Goal: Task Accomplishment & Management: Manage account settings

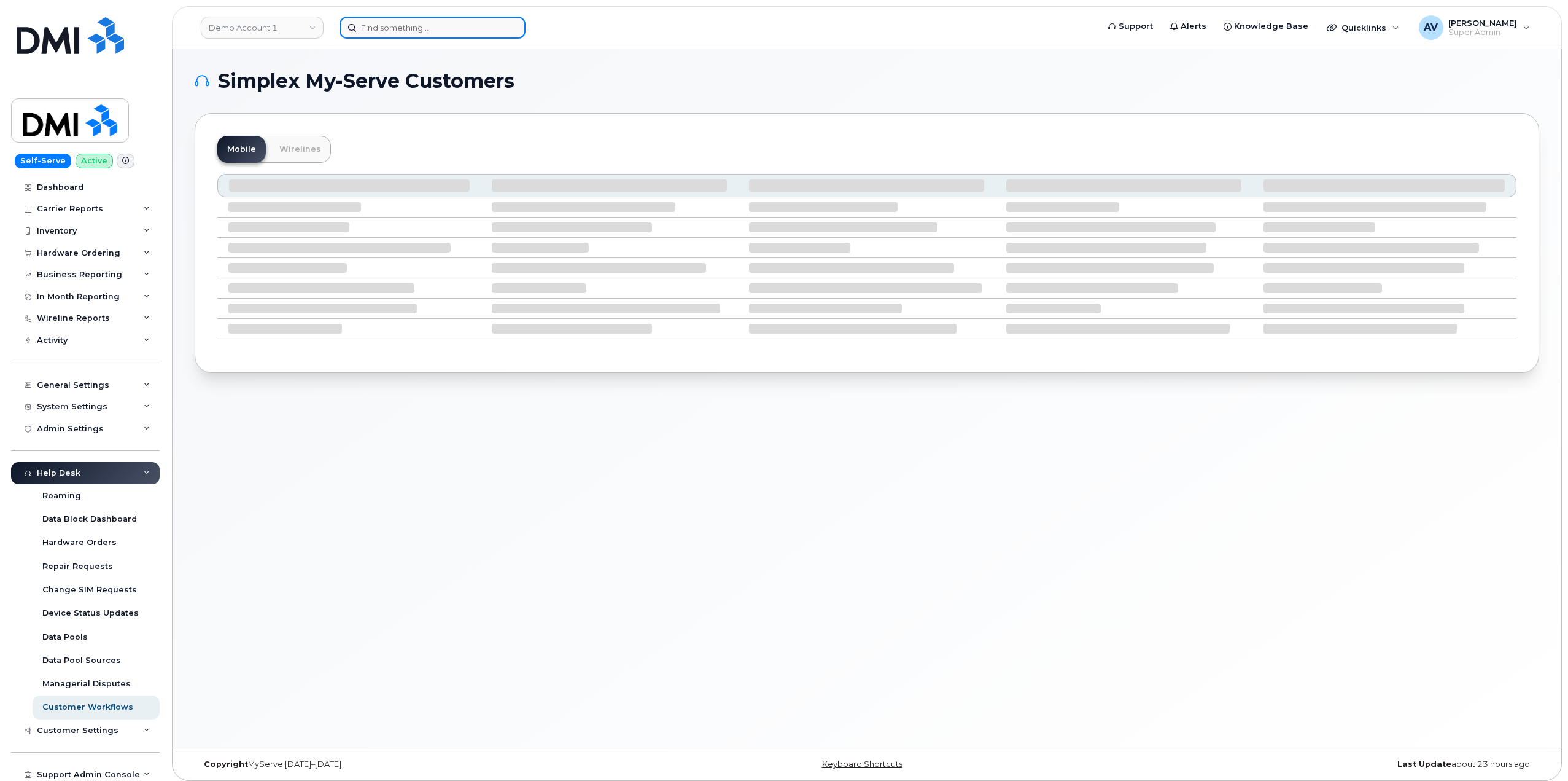
click at [432, 23] on input at bounding box center [432, 27] width 186 height 22
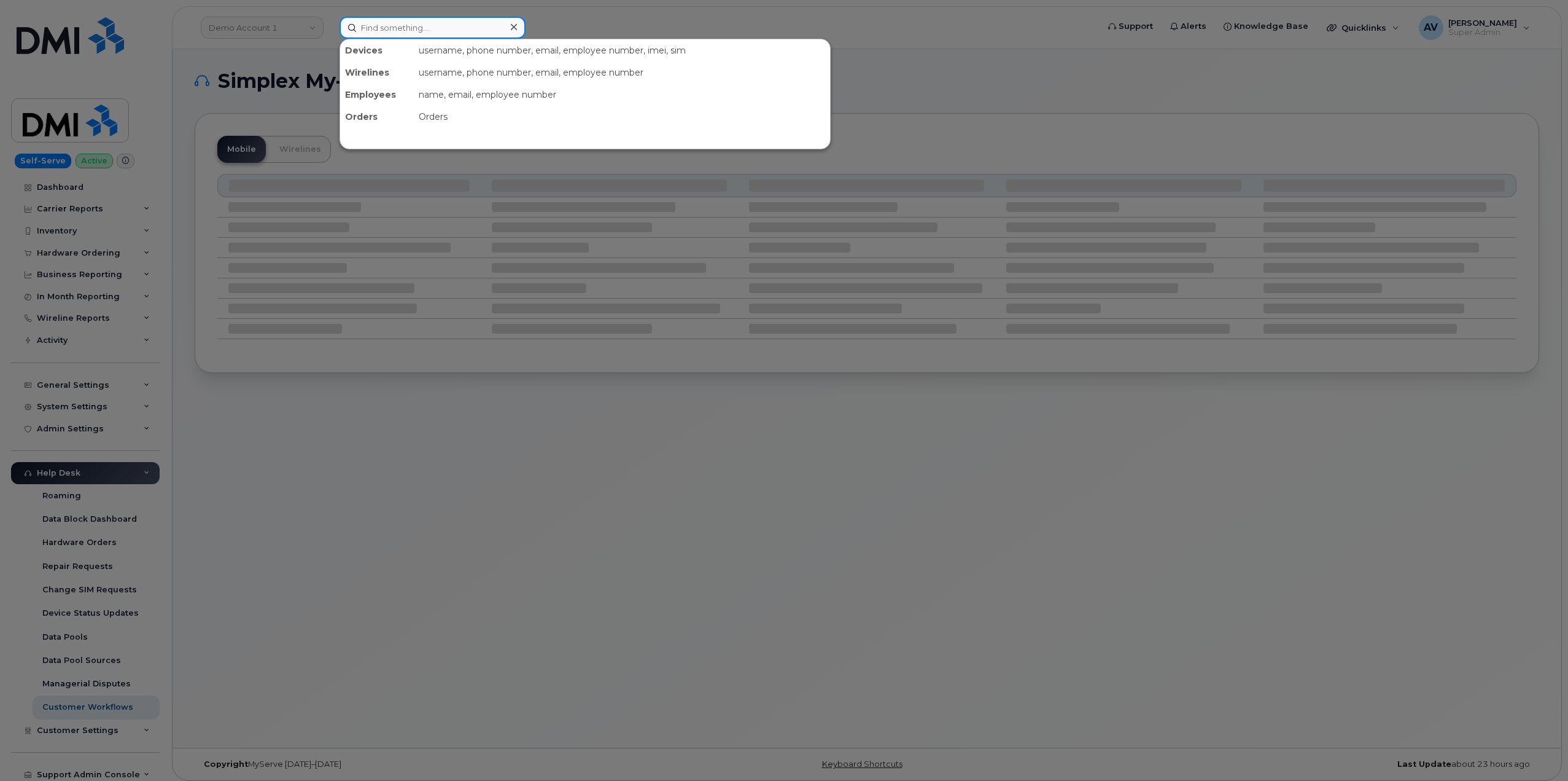
paste input "[PERSON_NAME]"
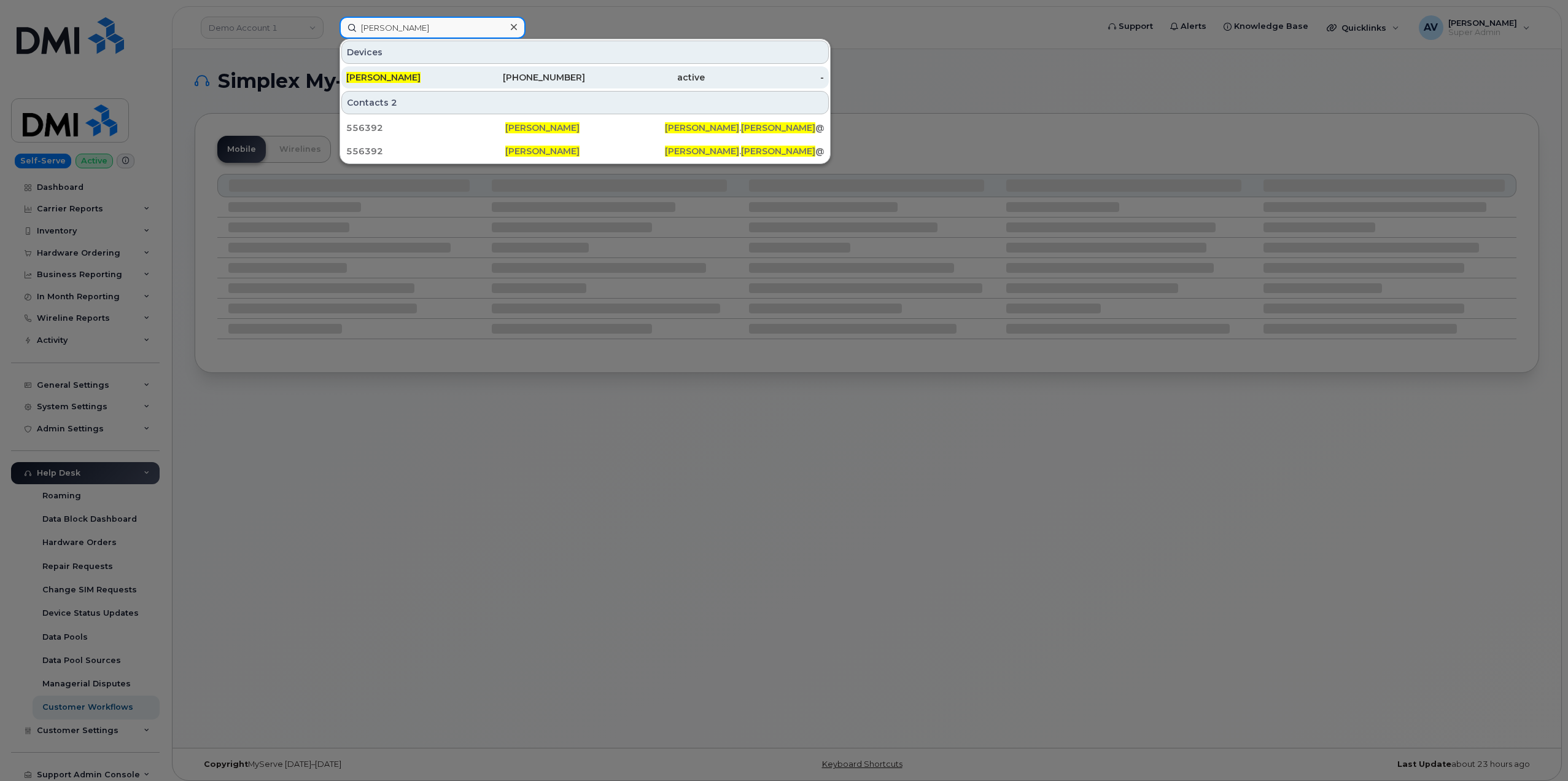
type input "Timothy Flinn"
click at [495, 79] on div "646-939-7143" at bounding box center [526, 77] width 120 height 12
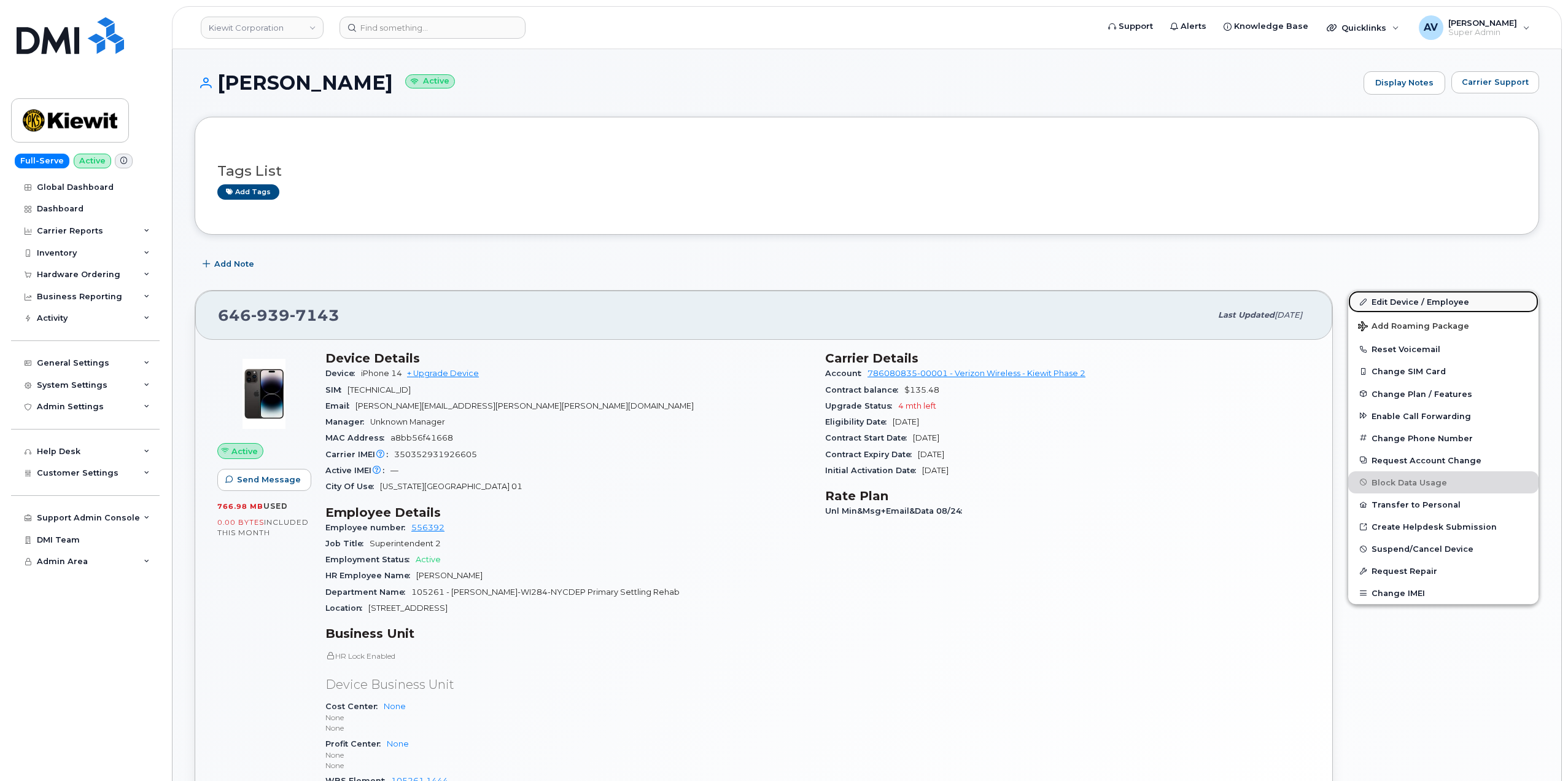
click at [1411, 299] on link "Edit Device / Employee" at bounding box center [1443, 301] width 191 height 22
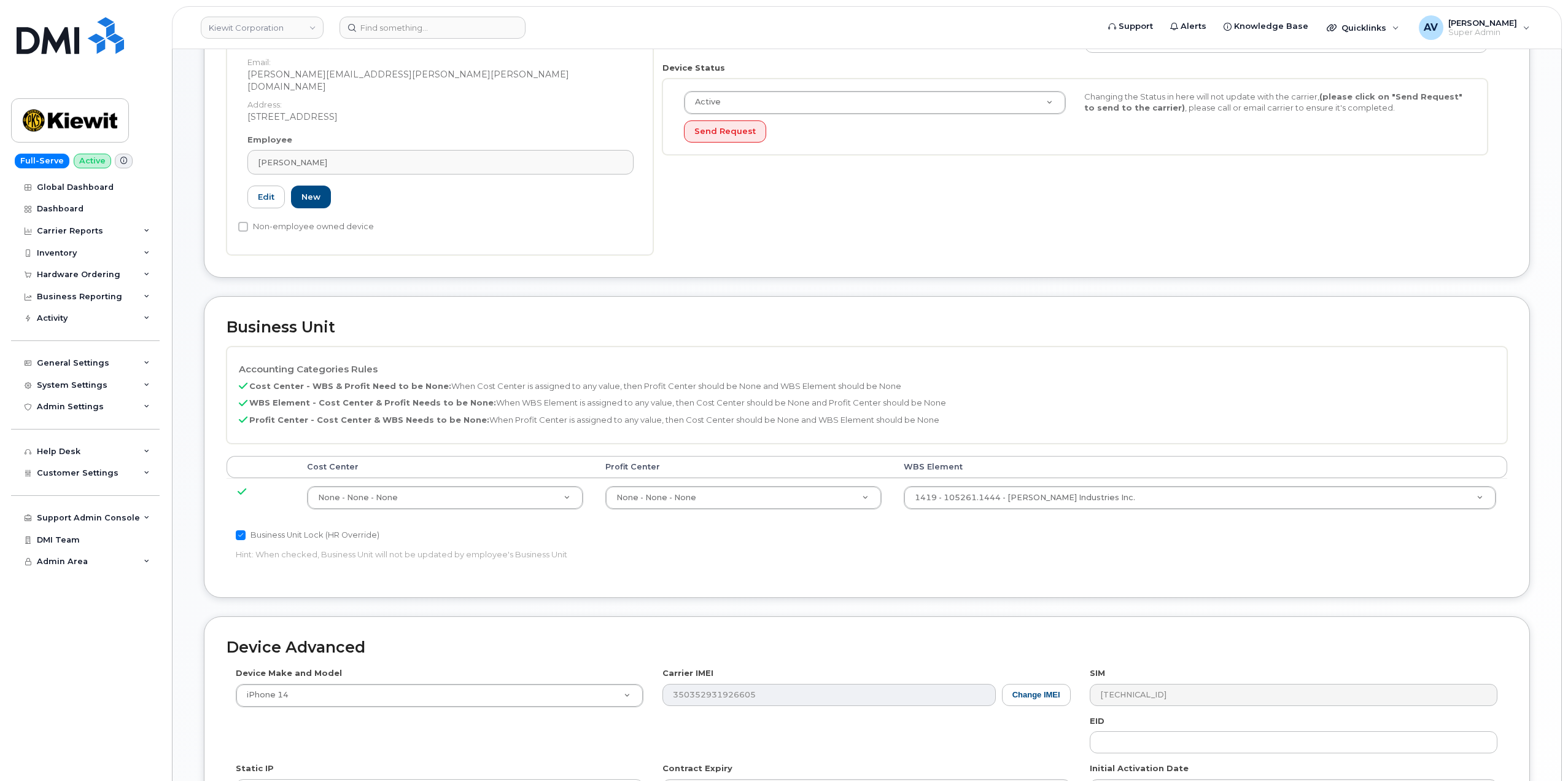
scroll to position [368, 0]
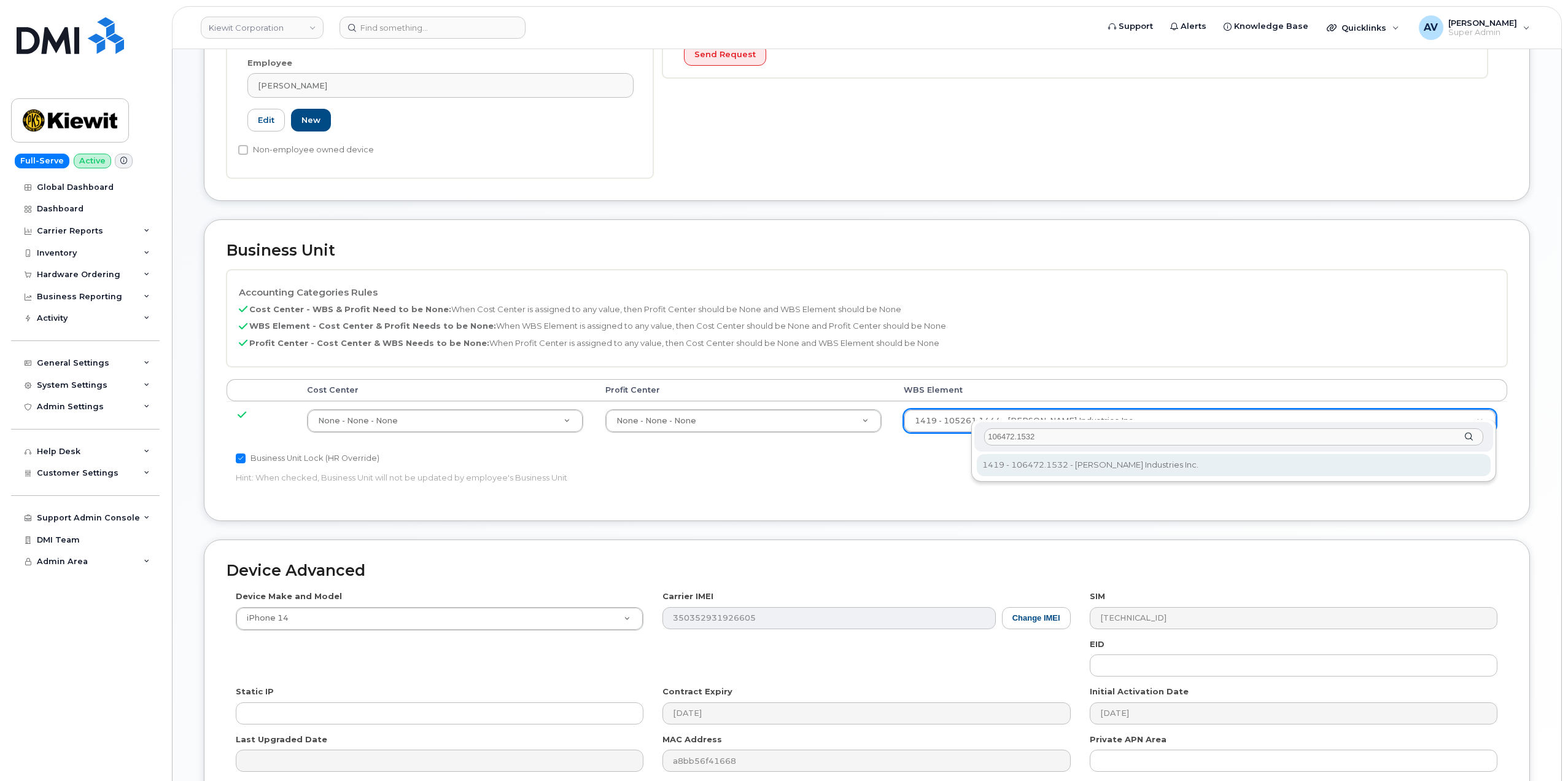
type input "106472.1532"
type input "35655889"
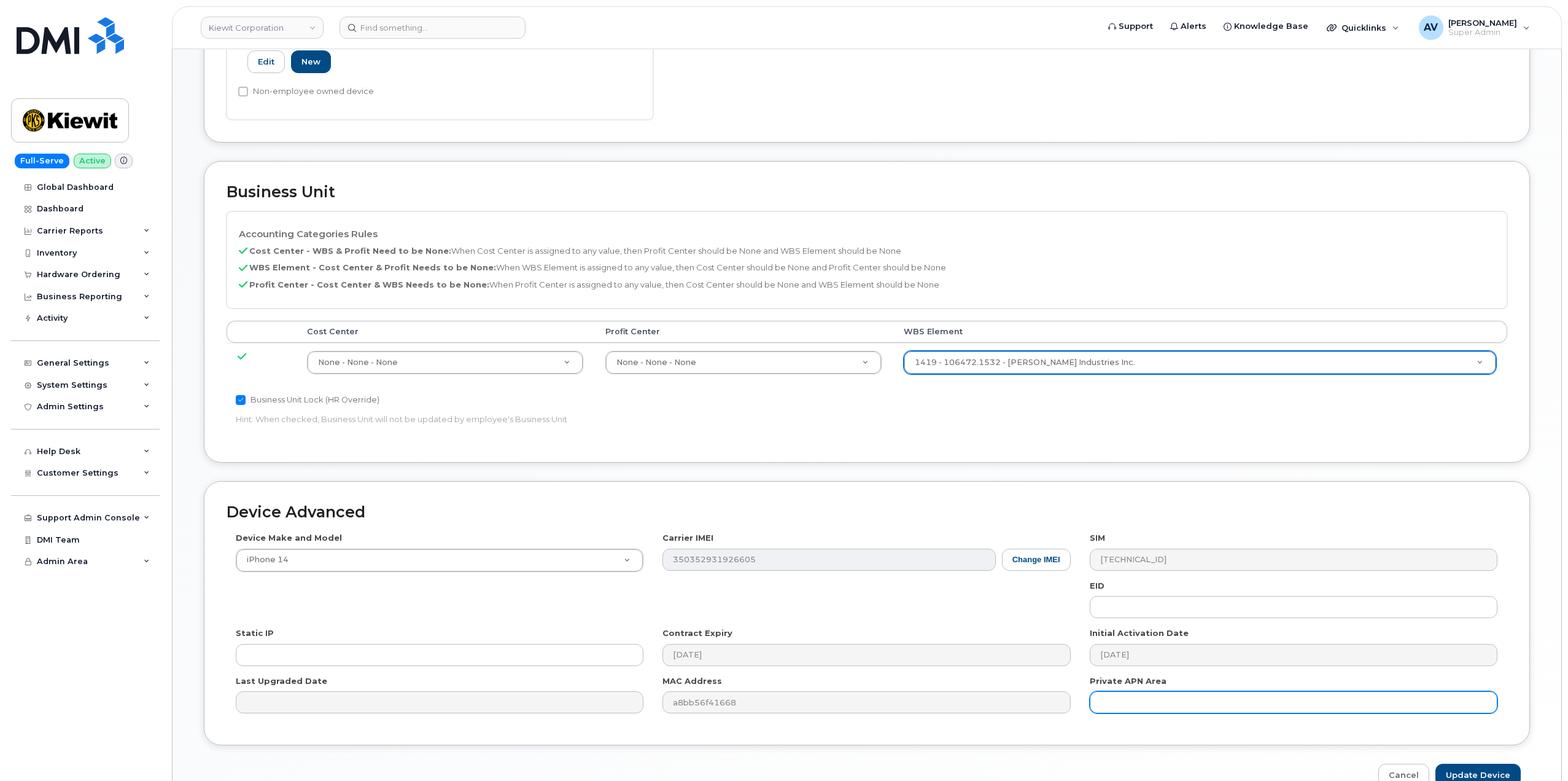
scroll to position [481, 0]
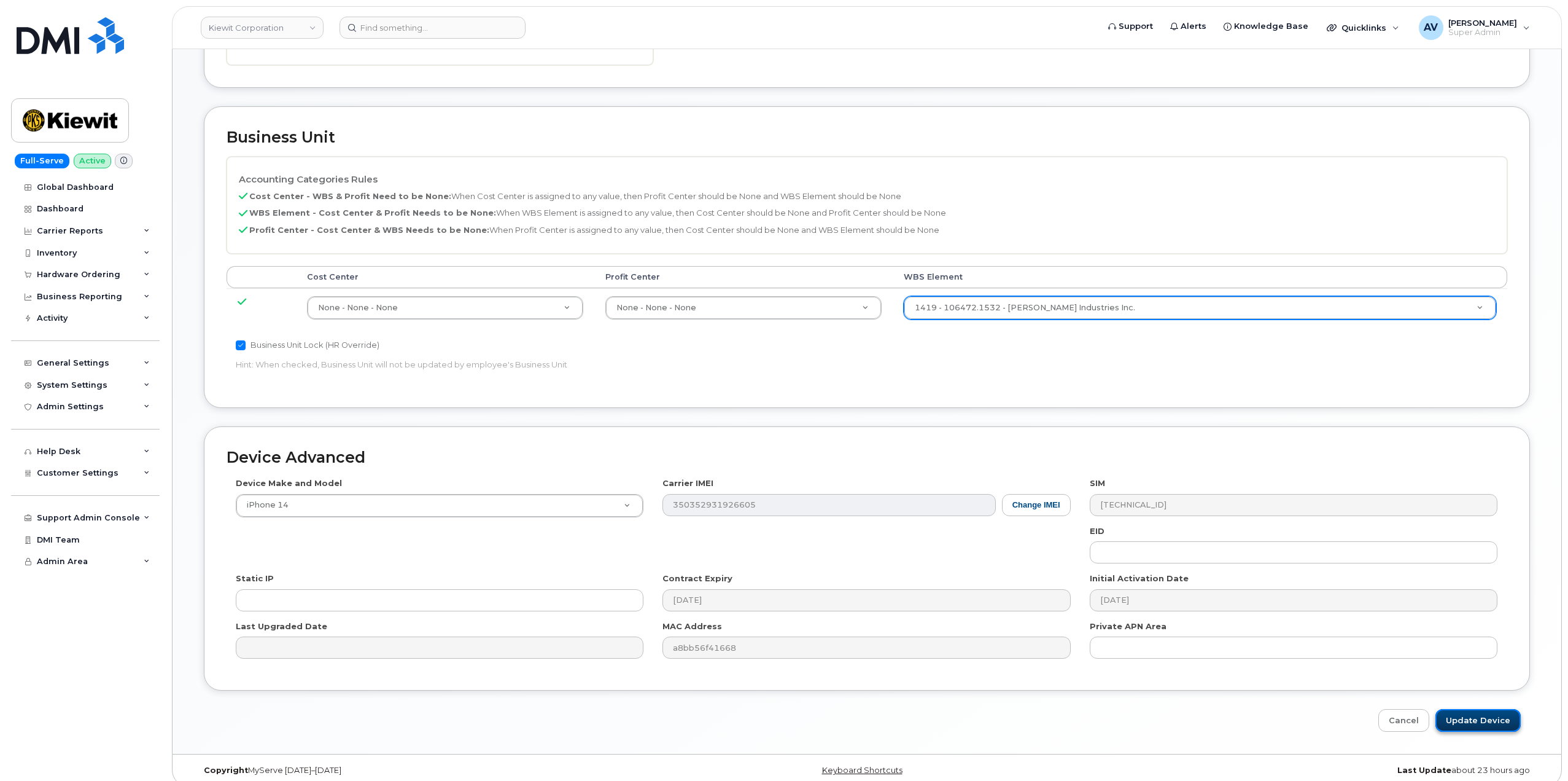
click at [1483, 709] on input "Update Device" at bounding box center [1477, 721] width 85 height 23
type input "Saving..."
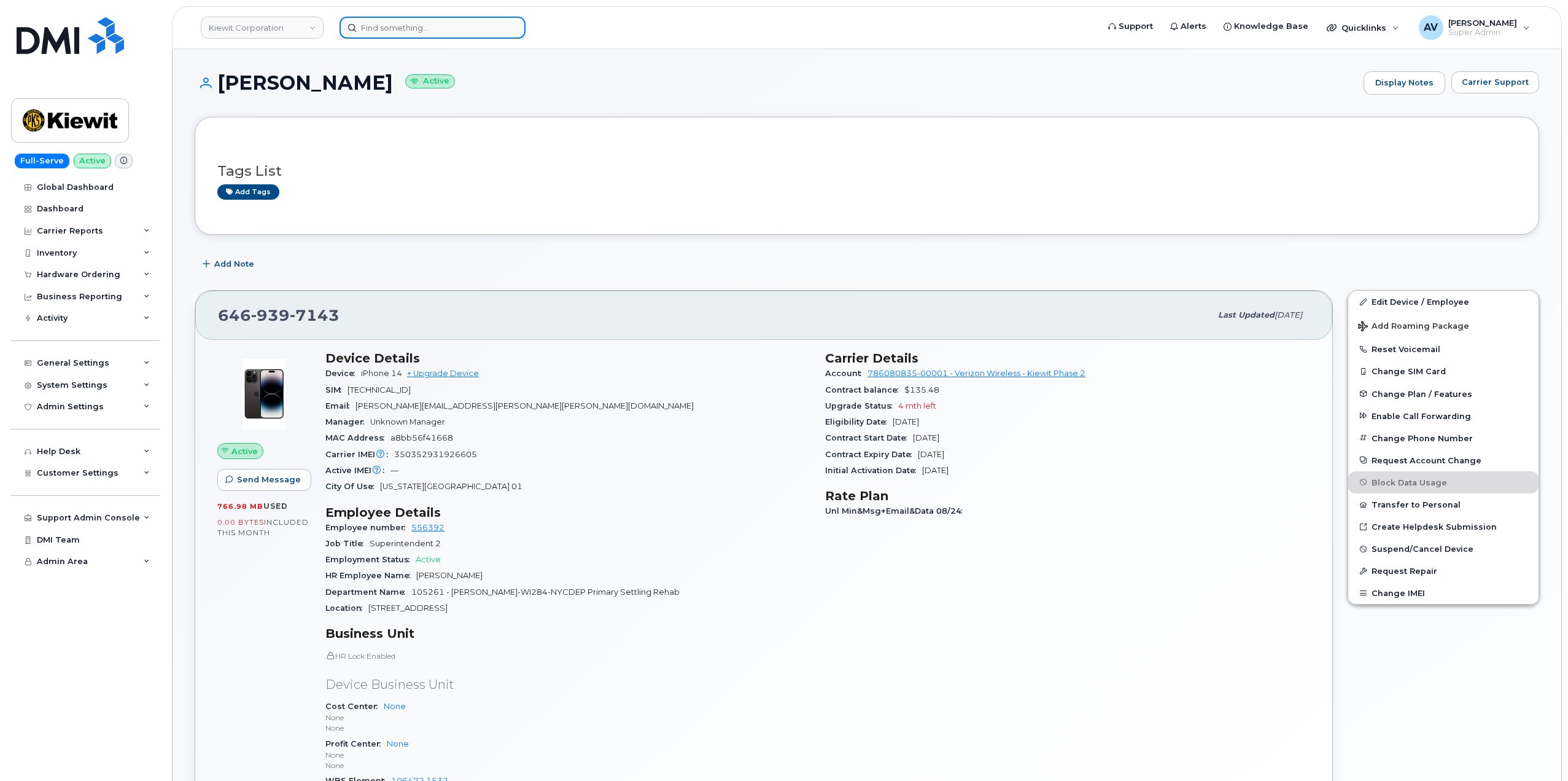
click at [423, 36] on input at bounding box center [432, 27] width 186 height 22
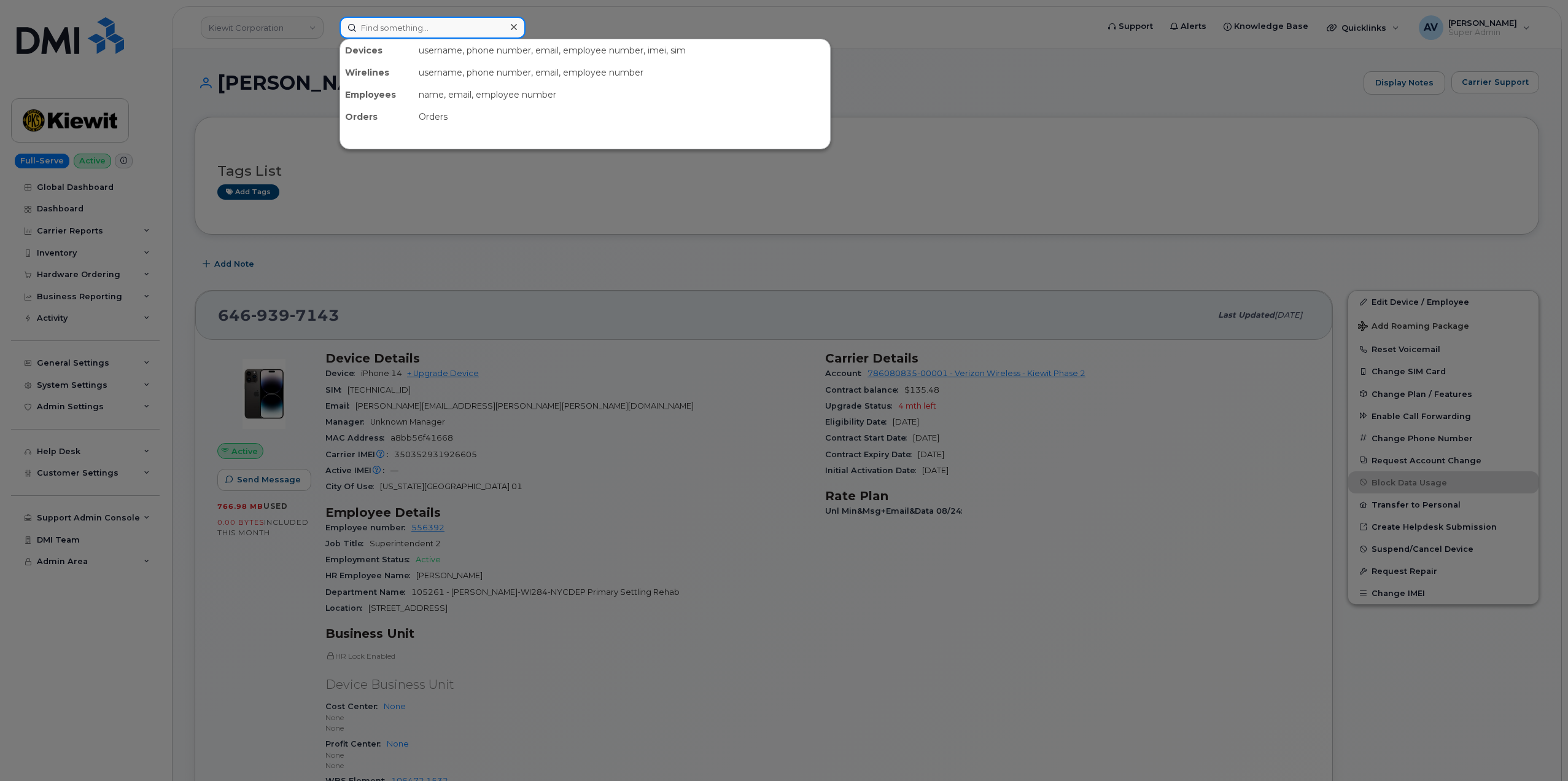
paste input "300312"
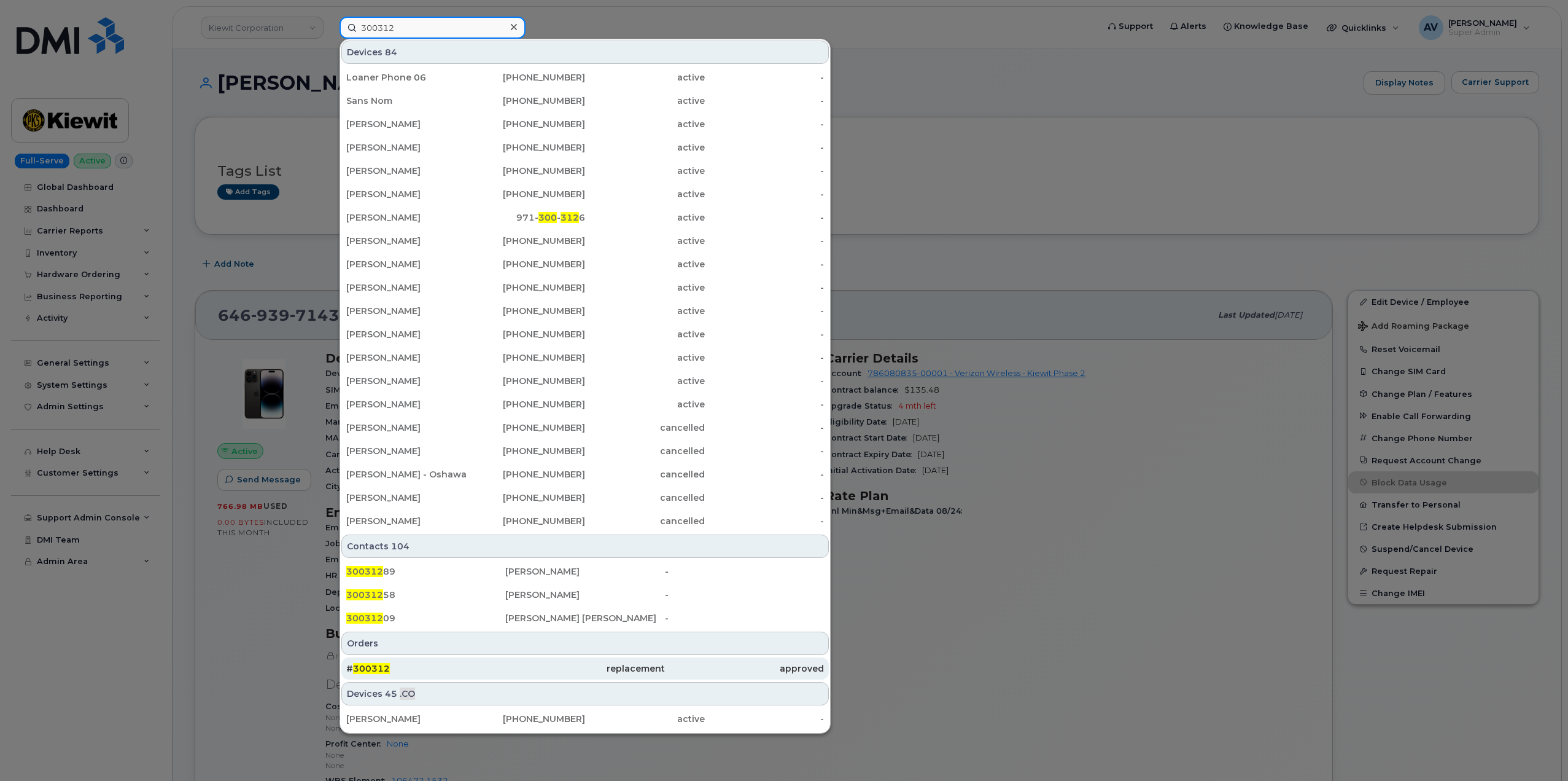
type input "300312"
click at [510, 674] on div "replacement" at bounding box center [584, 668] width 159 height 12
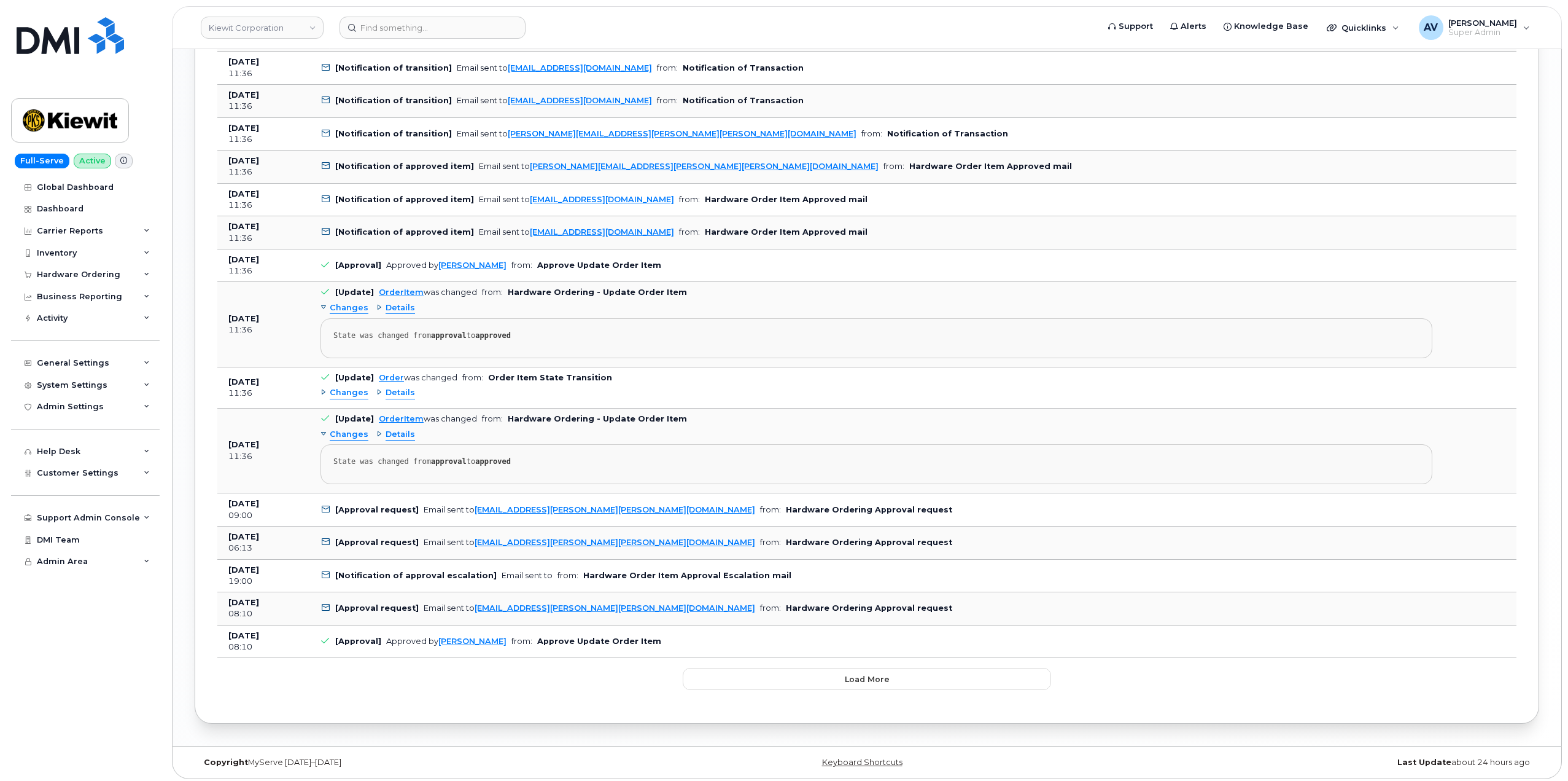
scroll to position [1386, 0]
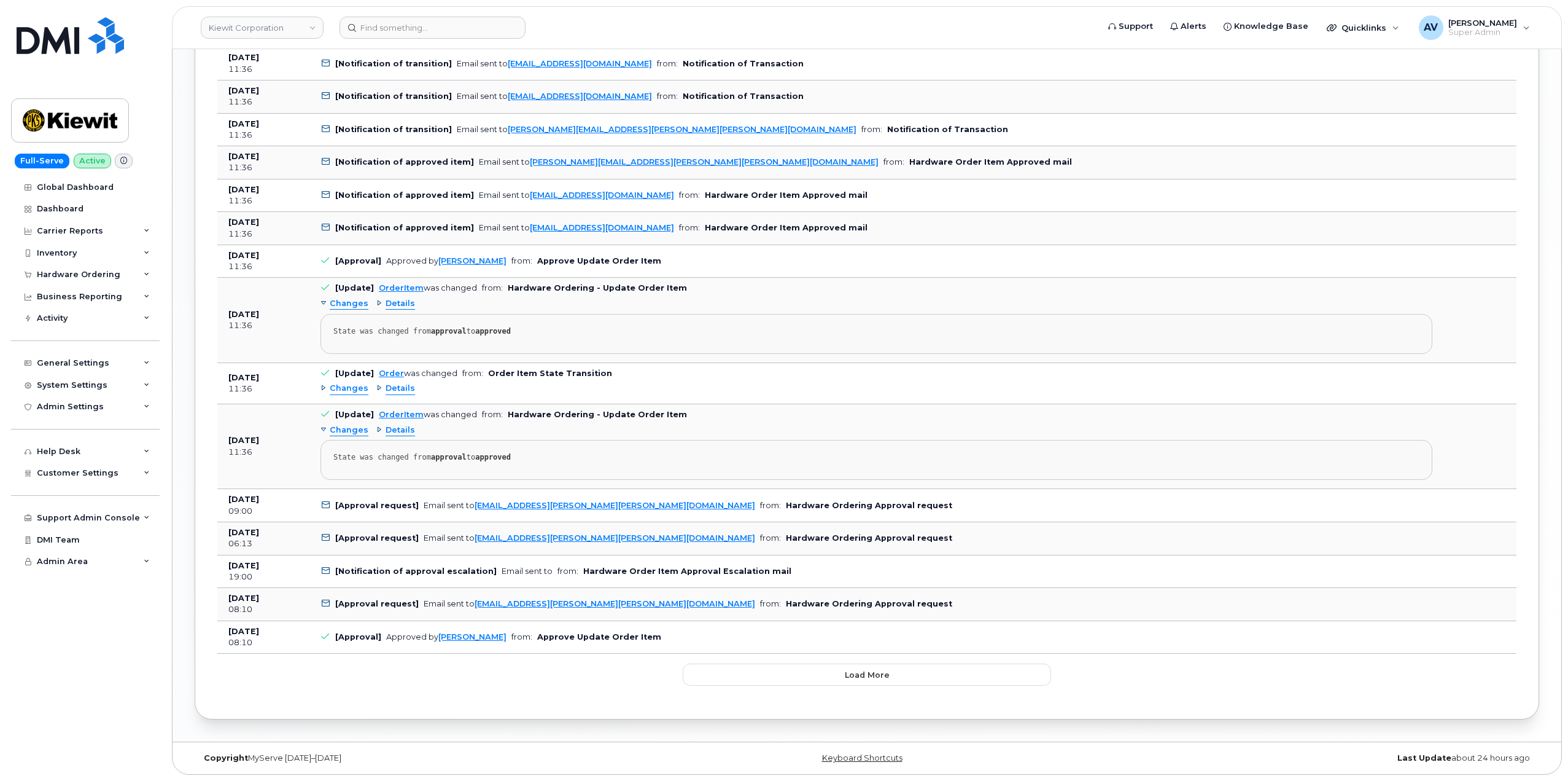
click at [344, 304] on span "Changes" at bounding box center [349, 304] width 39 height 12
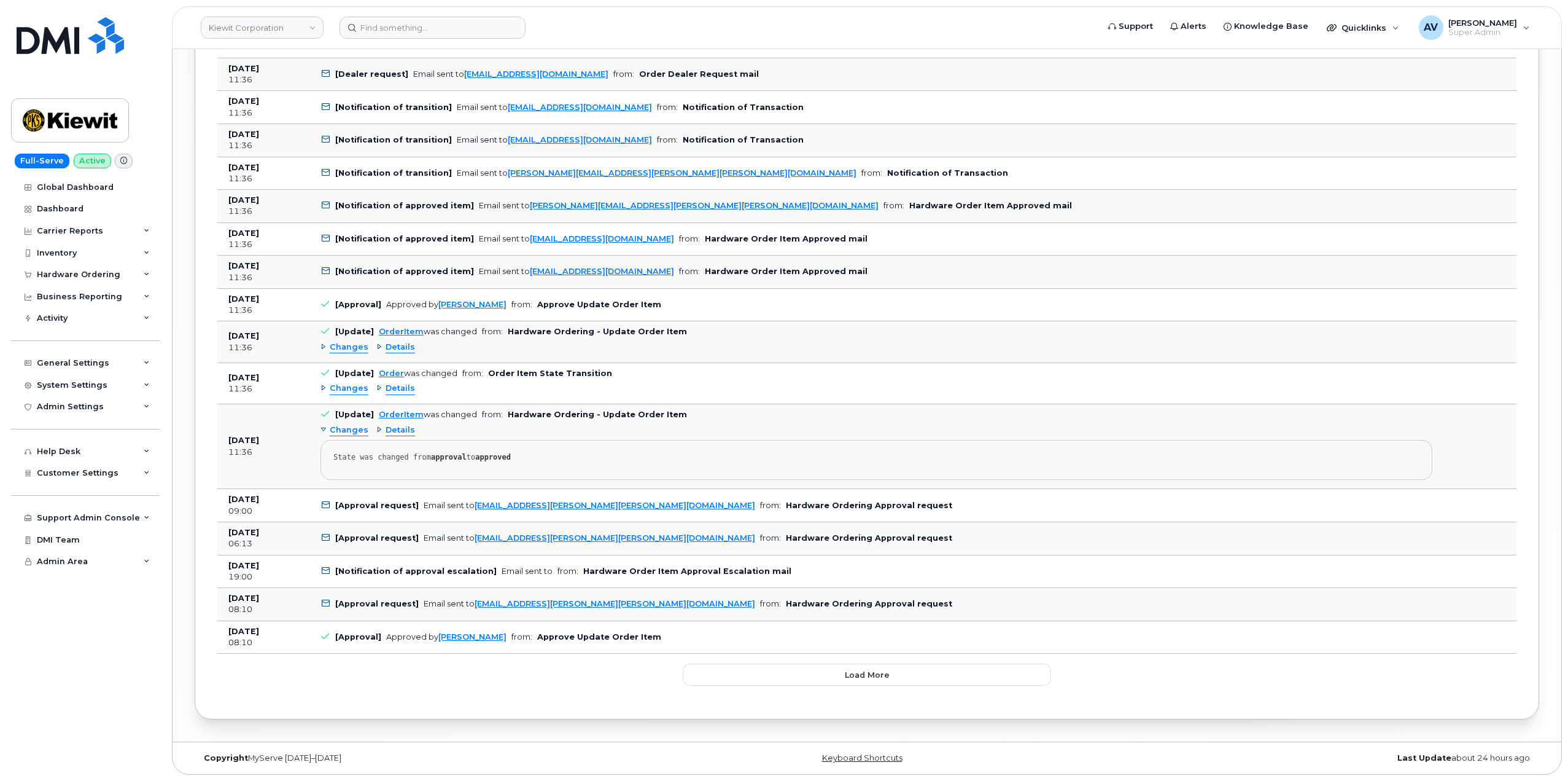
click at [356, 342] on span "Changes" at bounding box center [349, 348] width 39 height 12
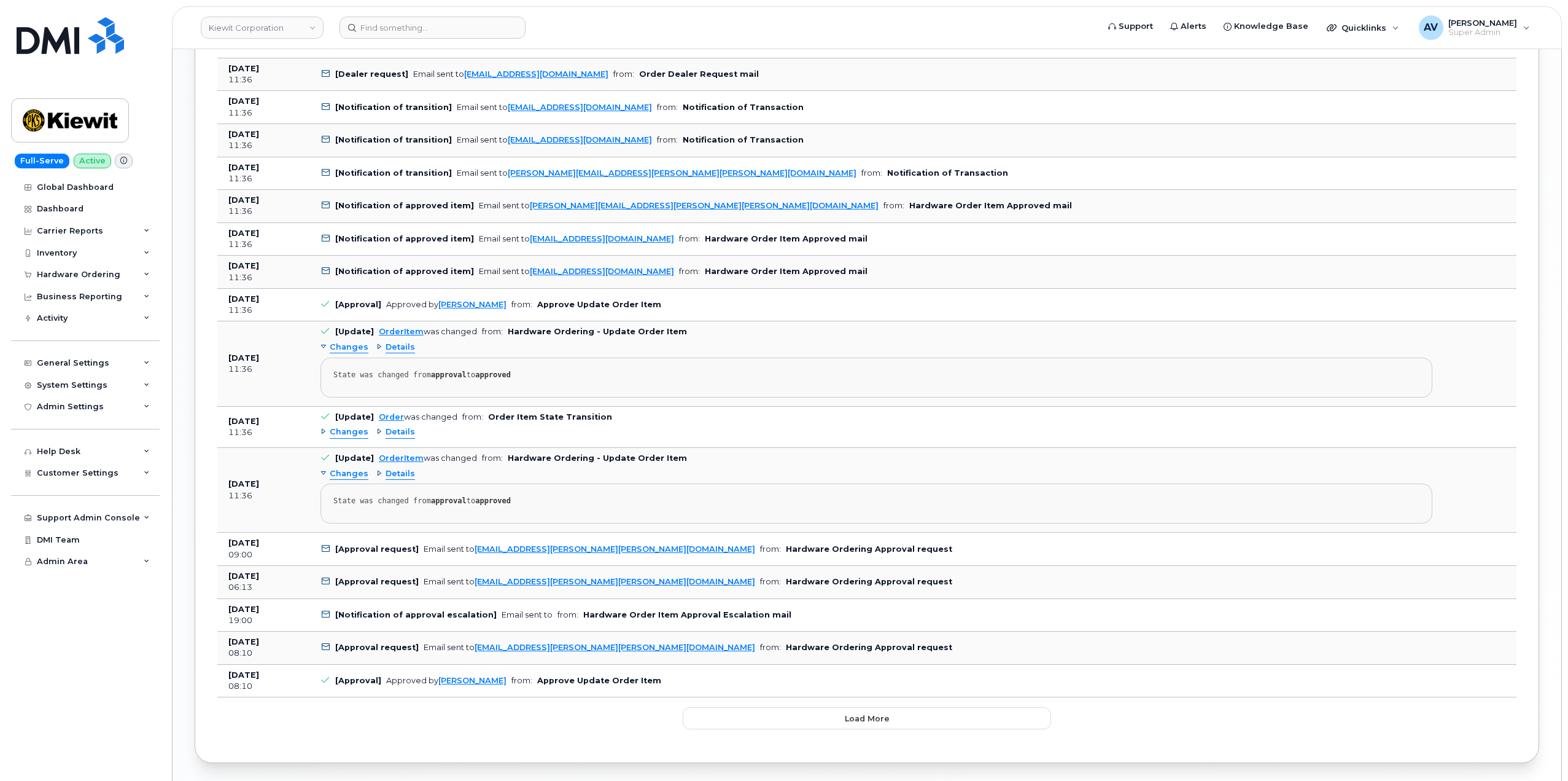
scroll to position [1386, 0]
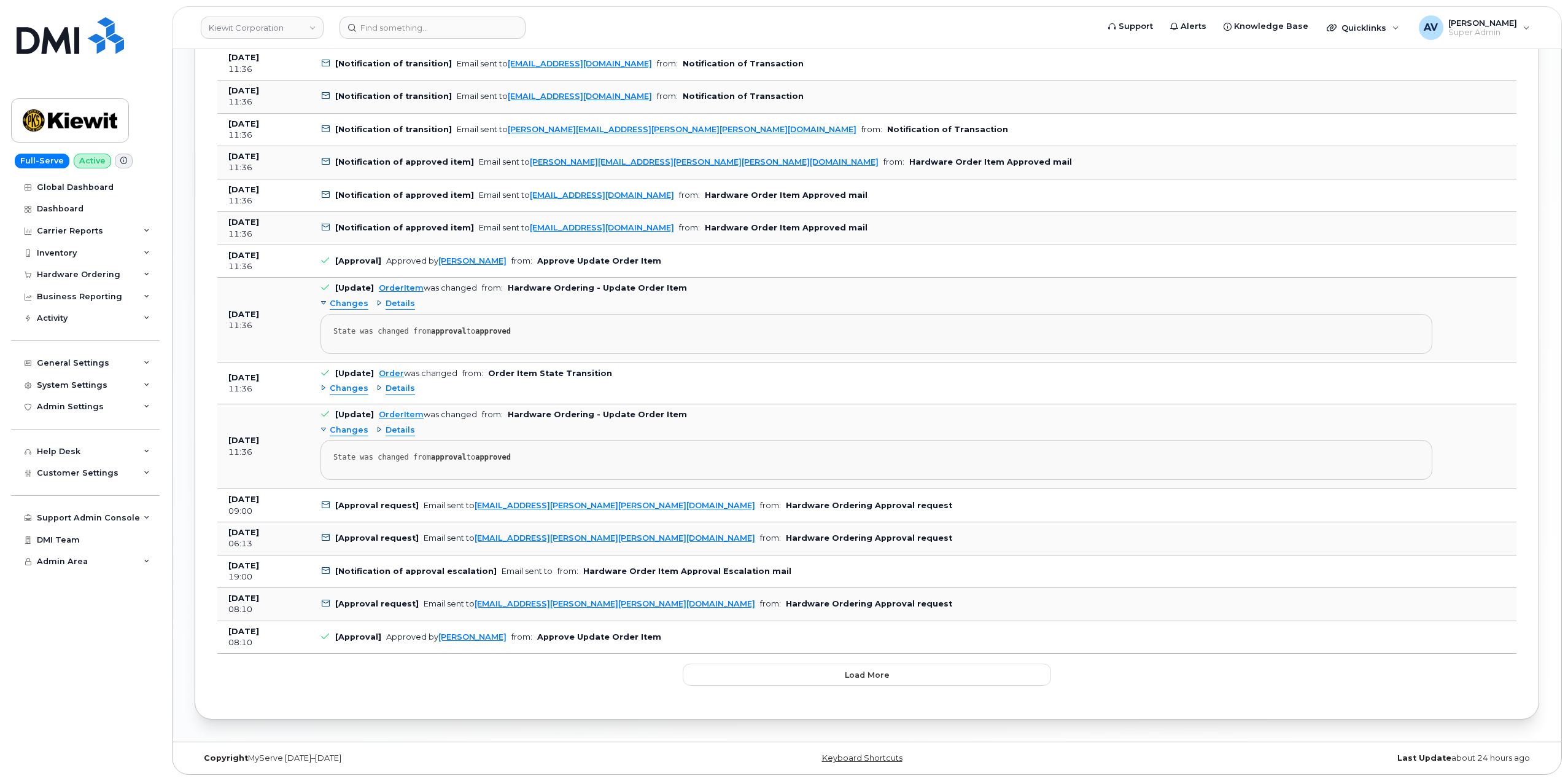
click at [404, 303] on span "Details" at bounding box center [400, 304] width 30 height 12
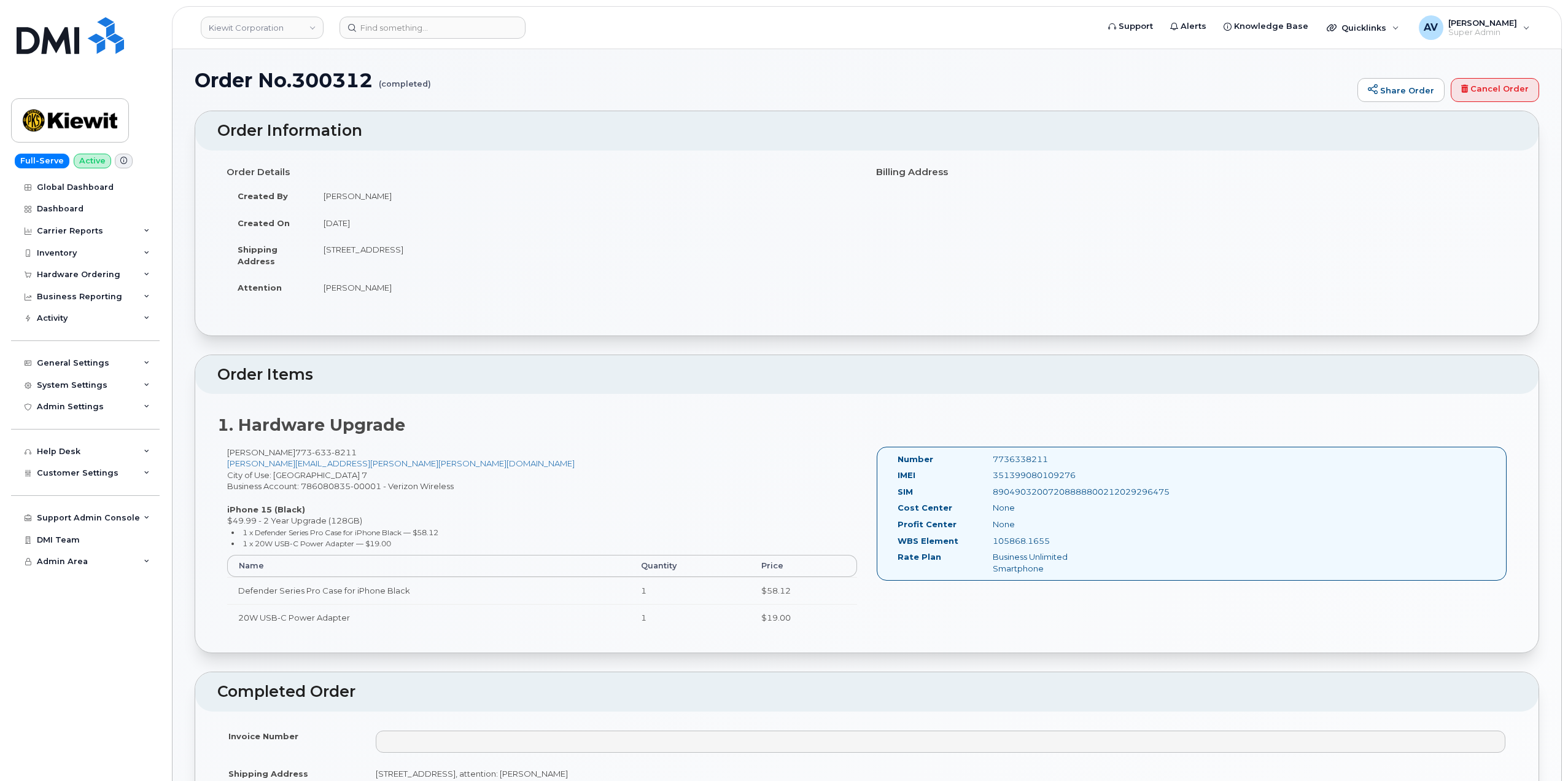
scroll to position [0, 0]
click at [286, 32] on link "Kiewit Corporation" at bounding box center [262, 27] width 123 height 22
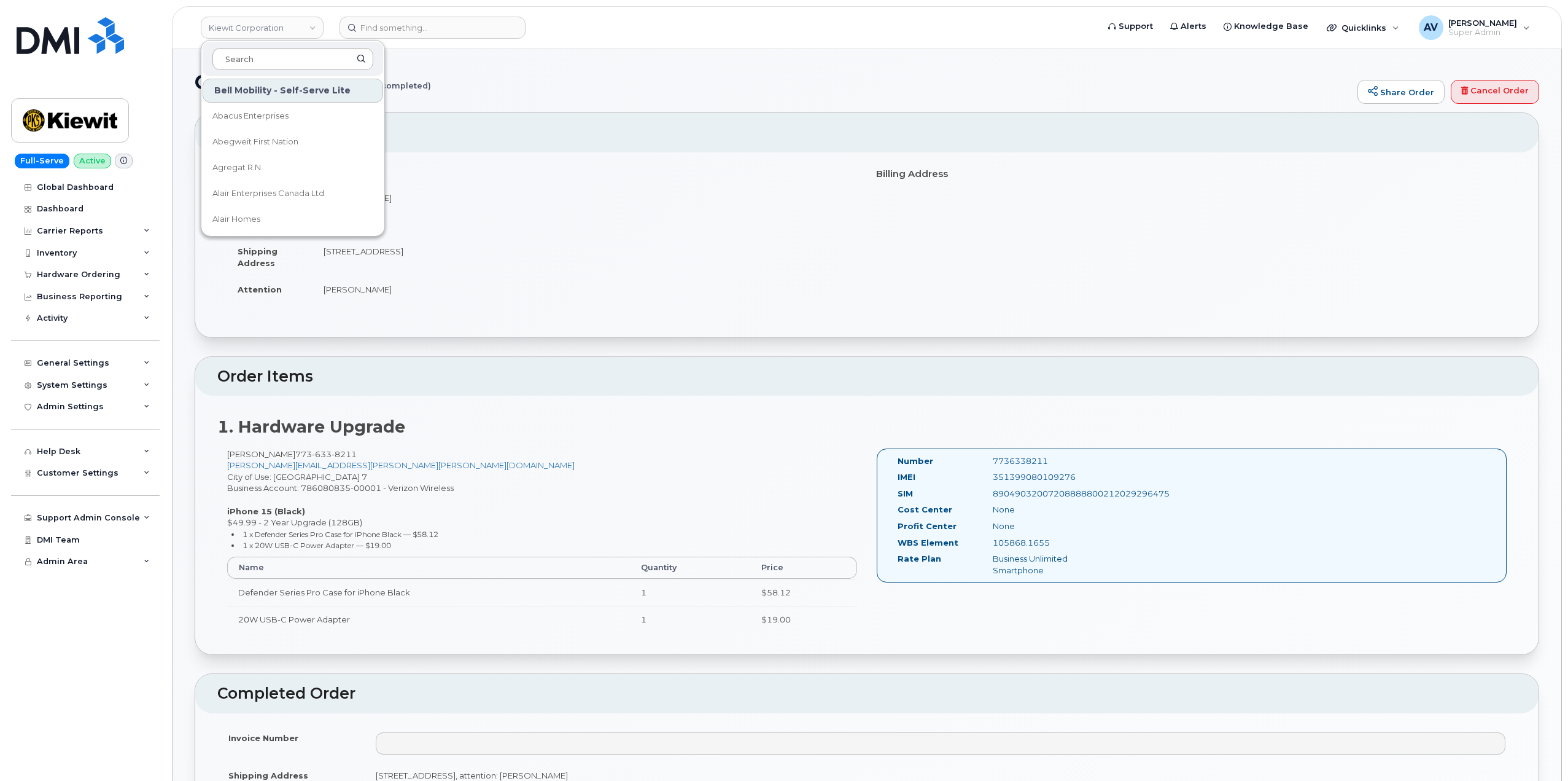
click at [284, 56] on input at bounding box center [292, 59] width 161 height 22
type input "s"
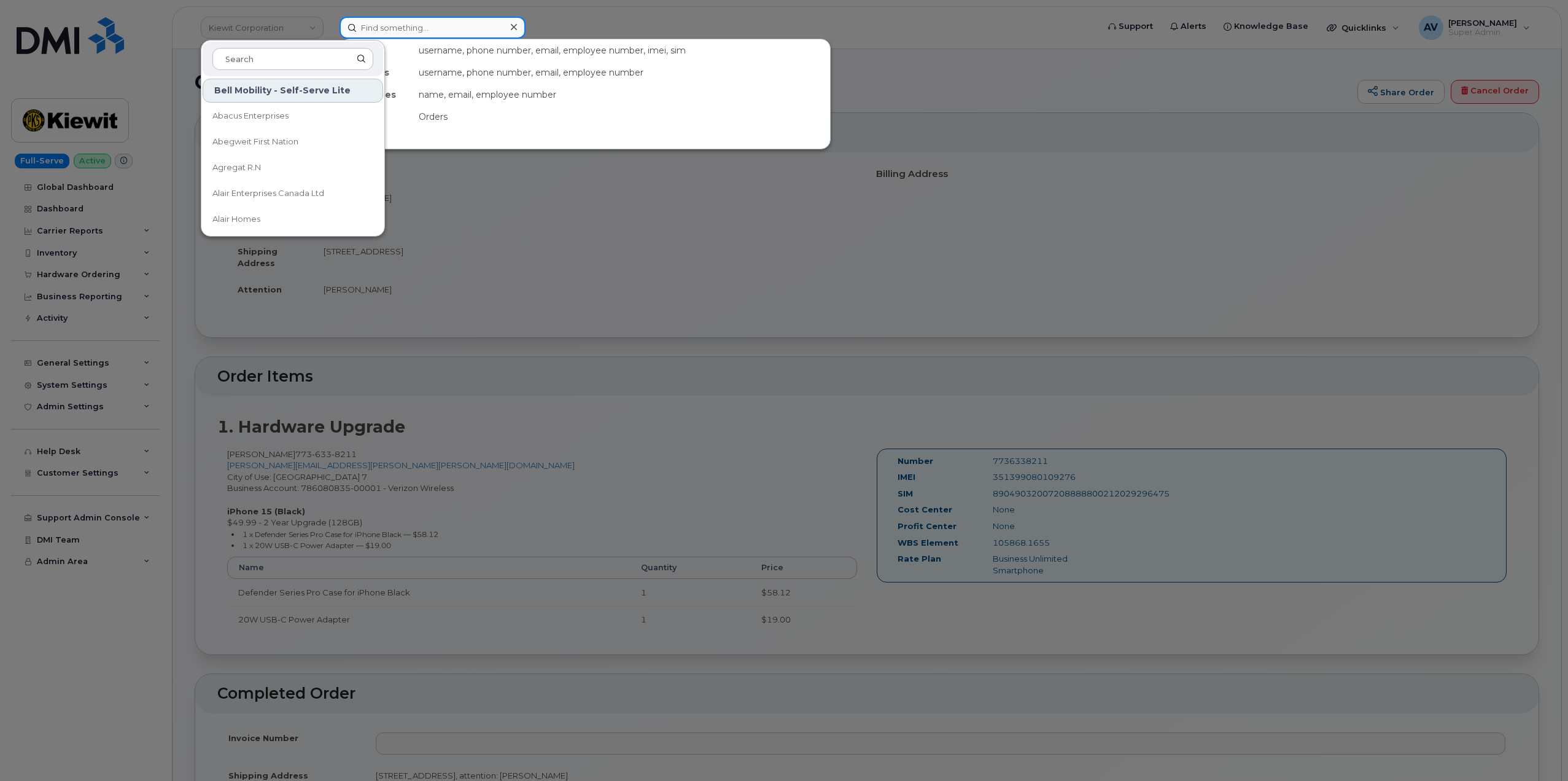
click at [423, 27] on input at bounding box center [432, 27] width 186 height 22
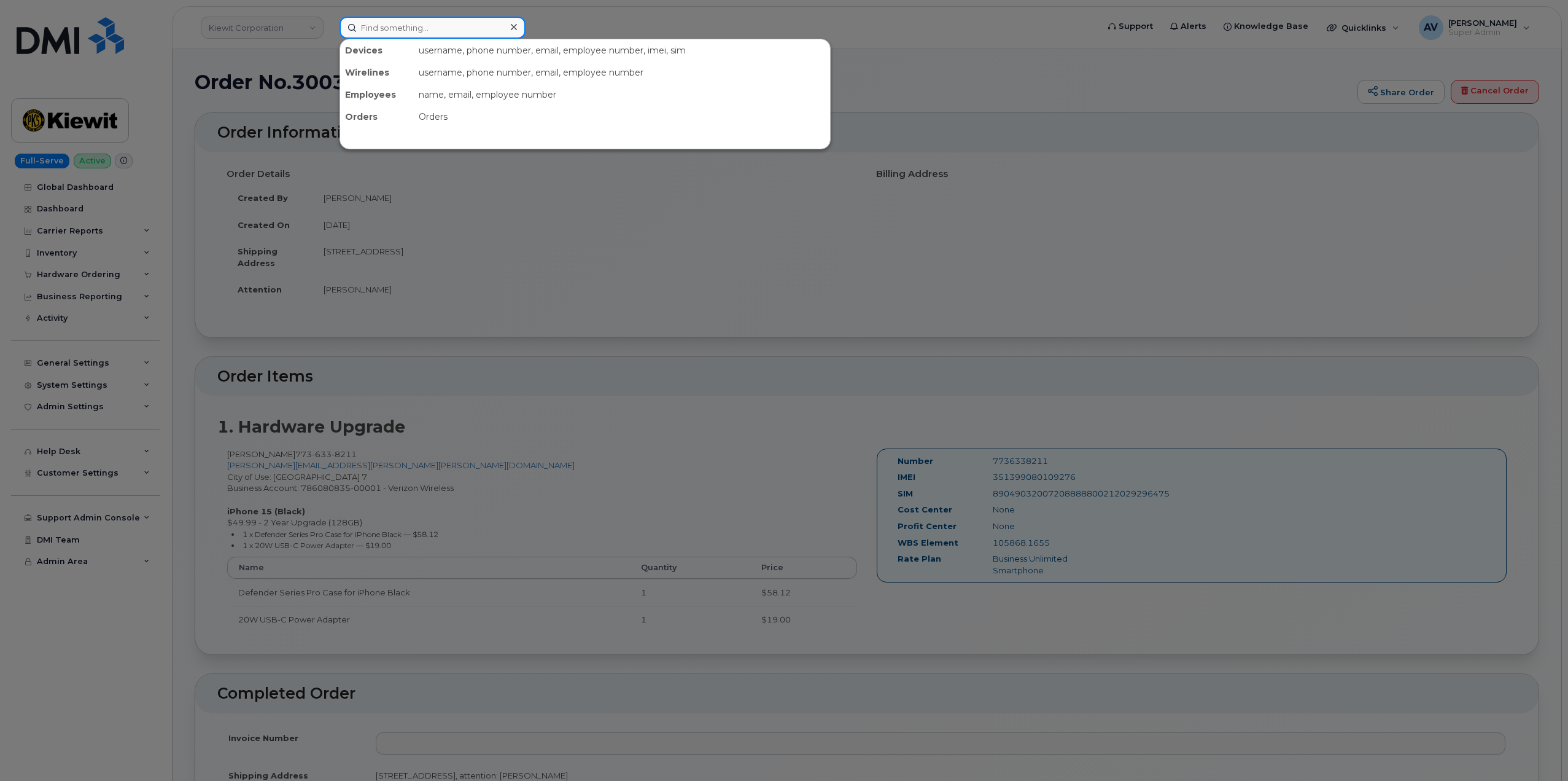
paste input "[PERSON_NAME]"
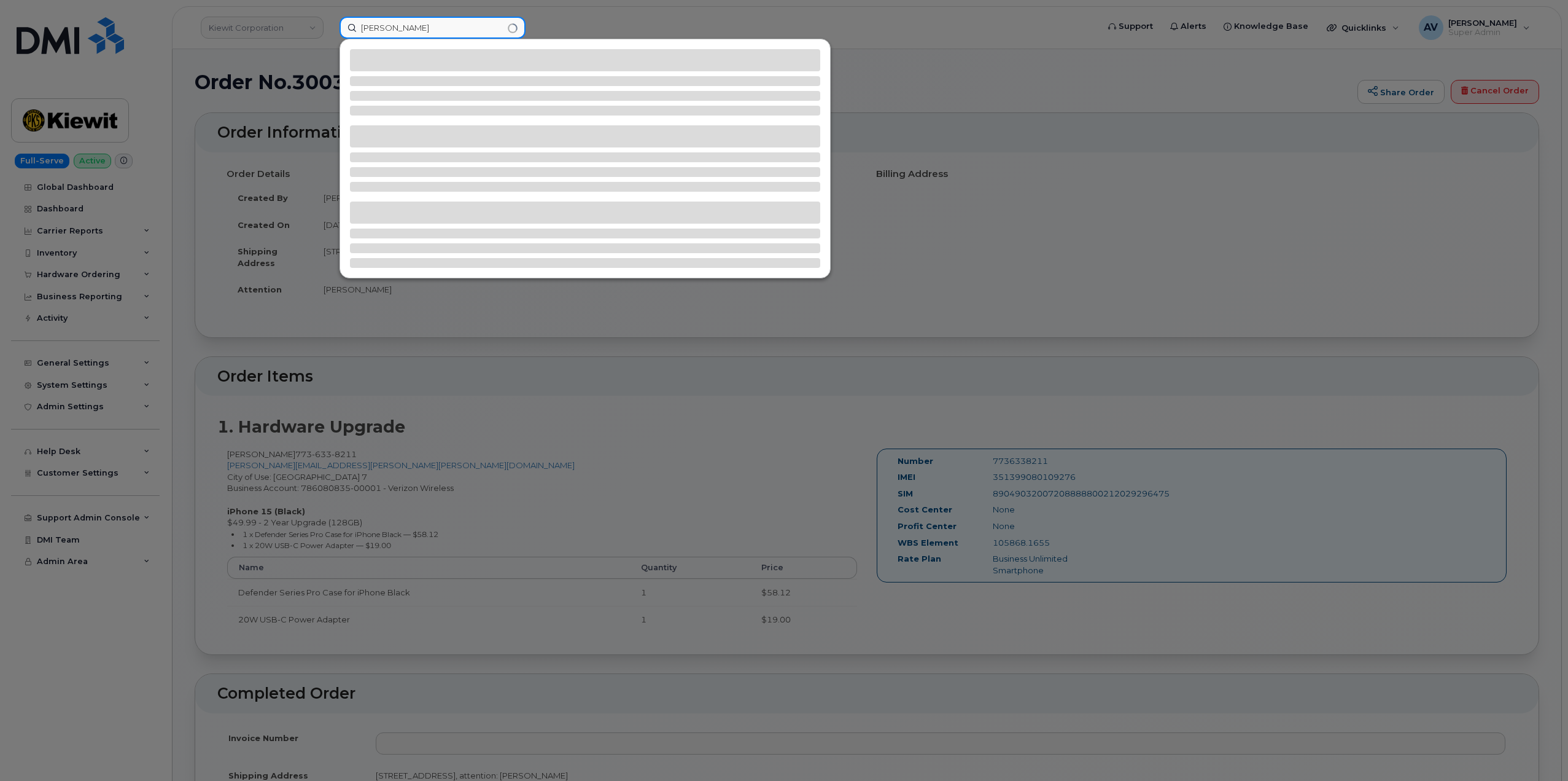
type input "[PERSON_NAME]"
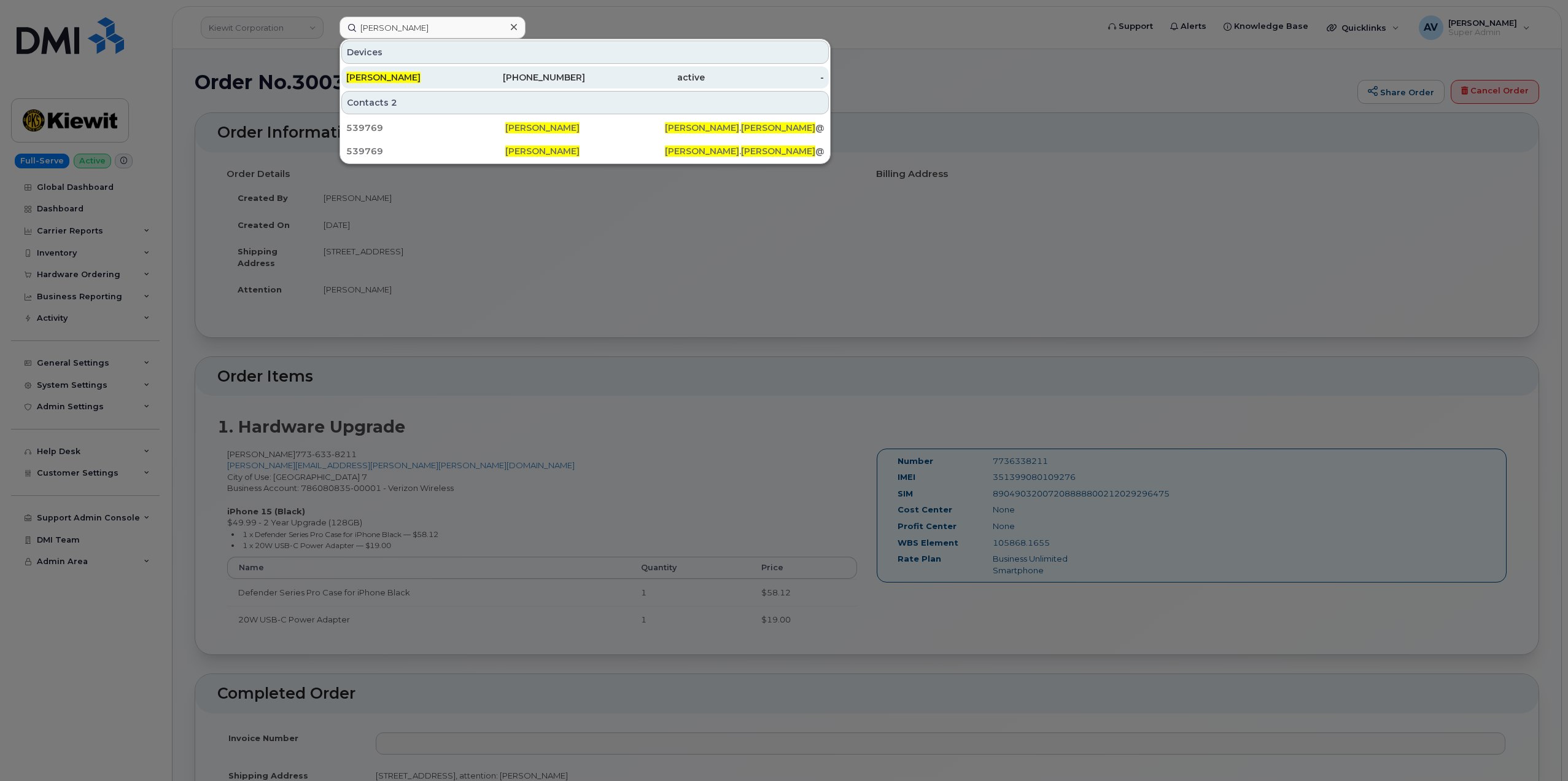
click at [464, 76] on div "[PERSON_NAME]" at bounding box center [406, 77] width 120 height 12
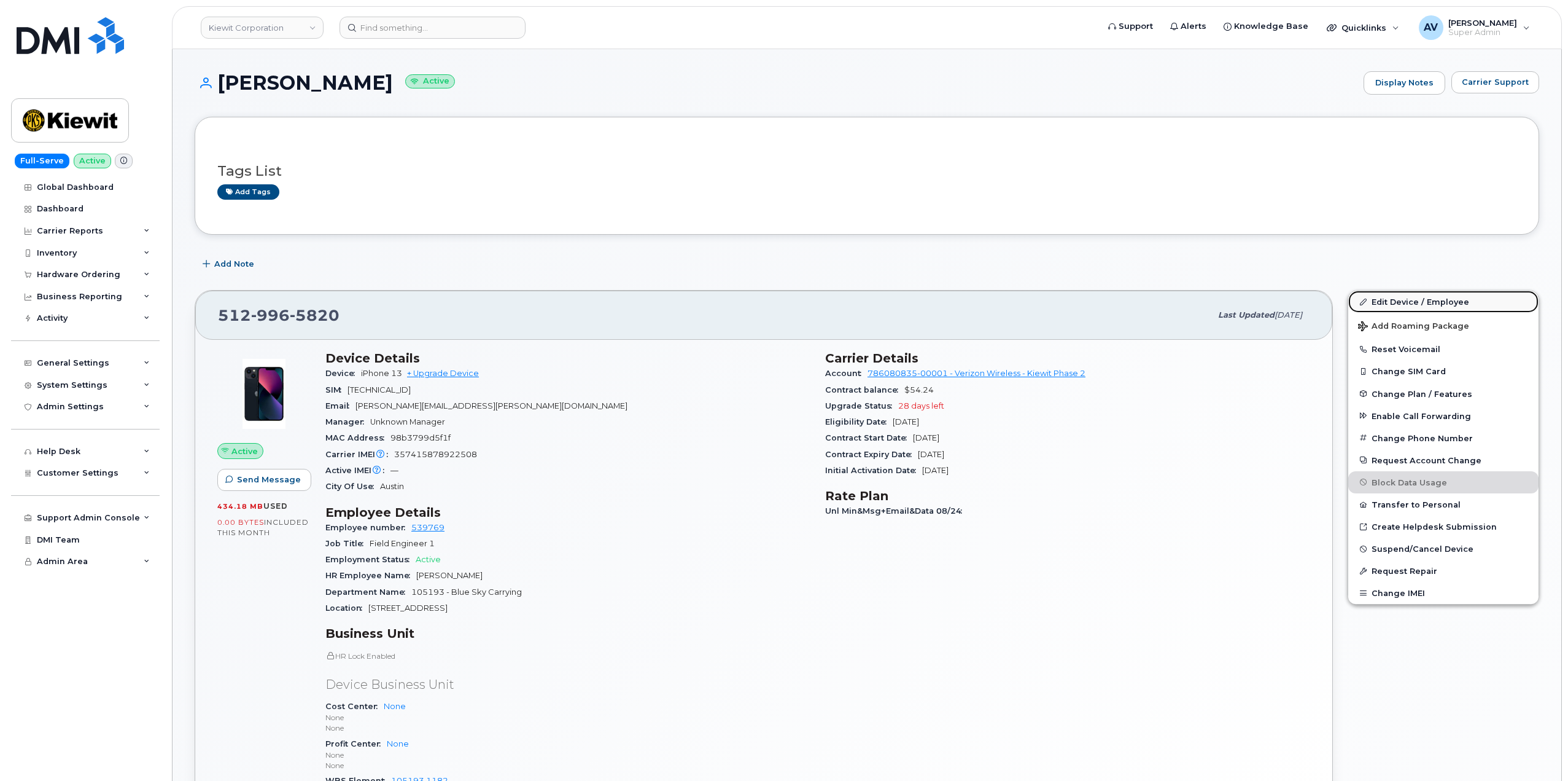
click at [1406, 305] on link "Edit Device / Employee" at bounding box center [1443, 301] width 191 height 22
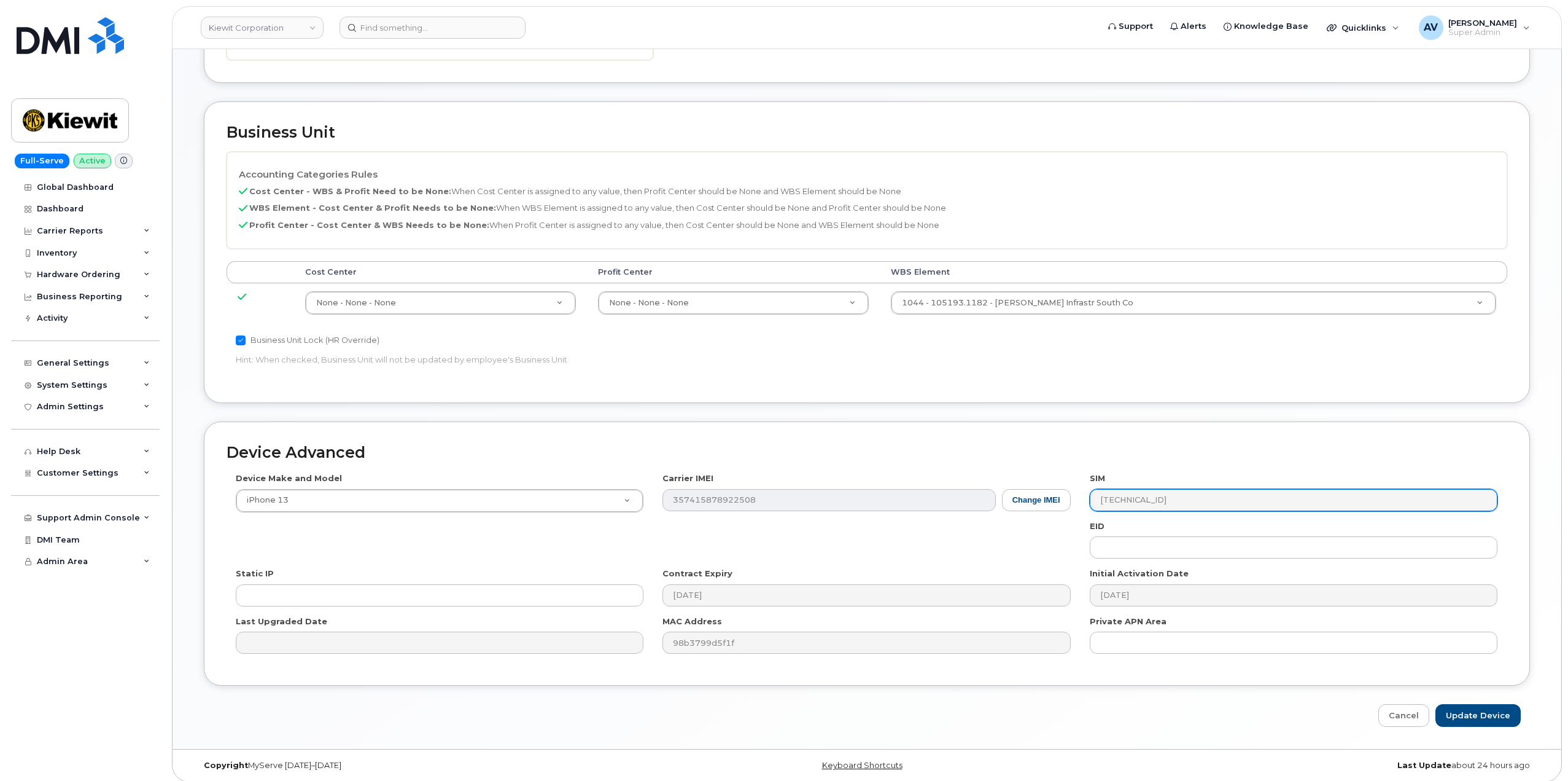
scroll to position [481, 0]
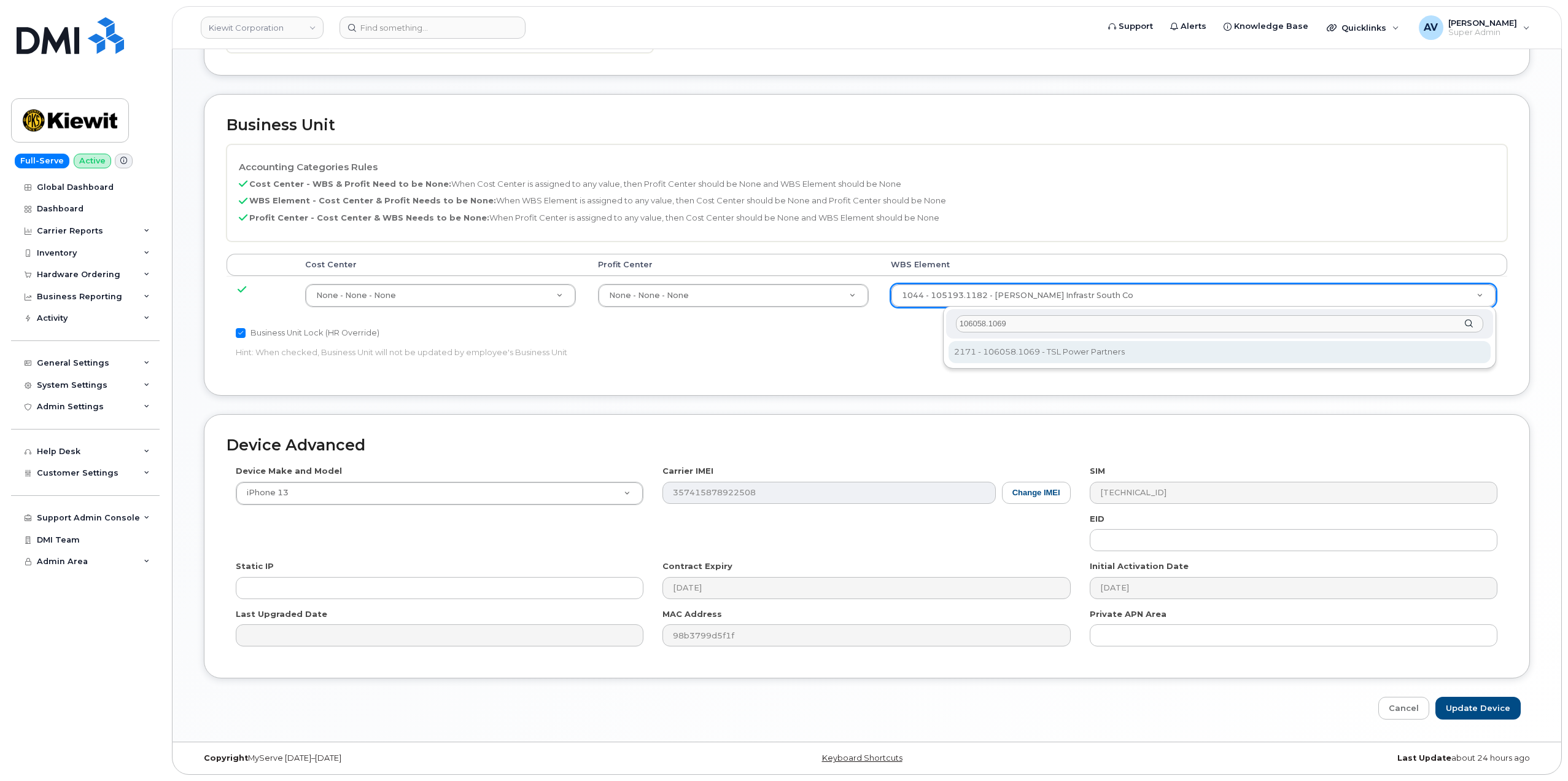
type input "106058.1069"
type input "33474431"
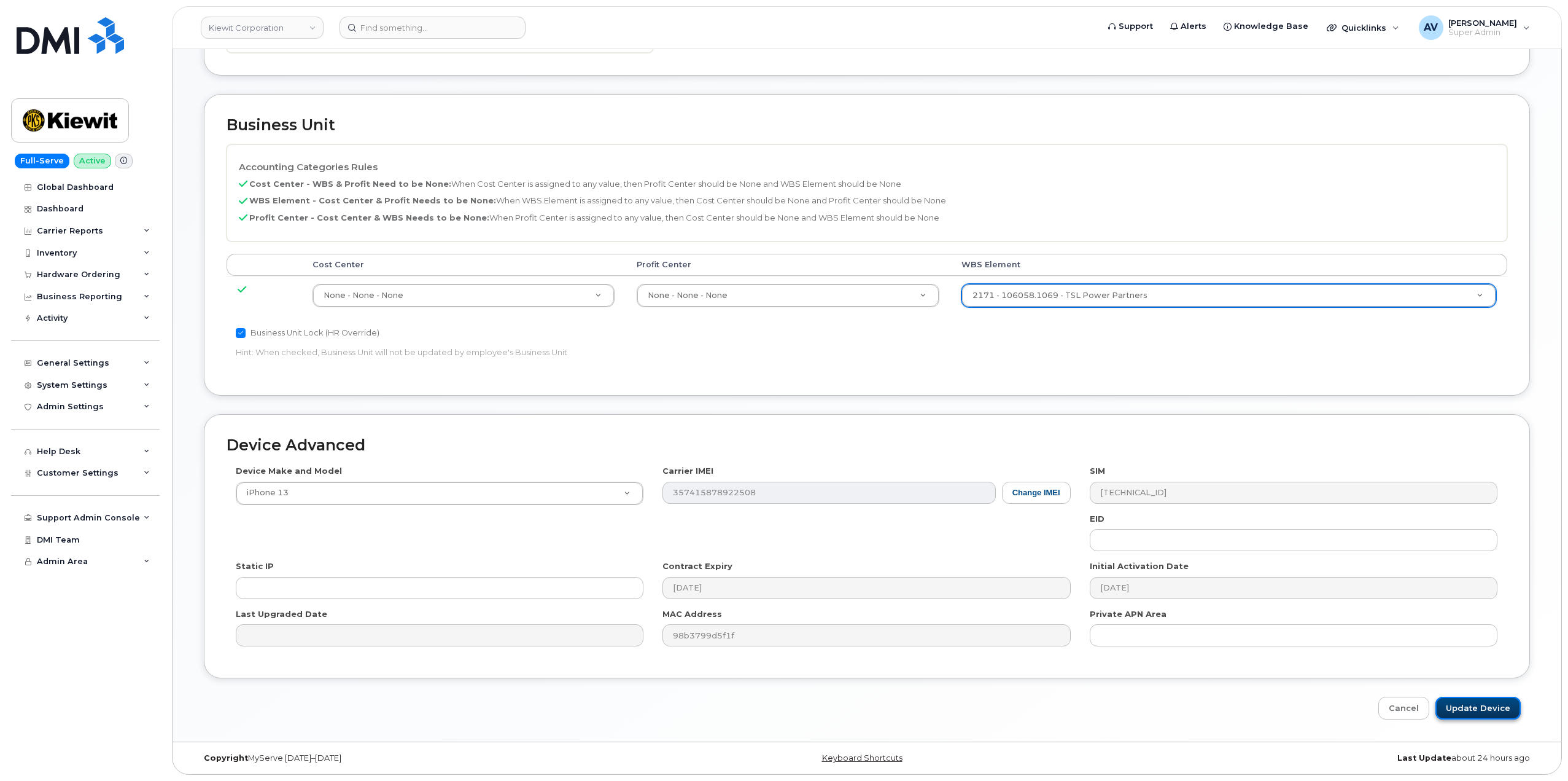
click at [1481, 709] on input "Update Device" at bounding box center [1477, 708] width 85 height 23
type input "Saving..."
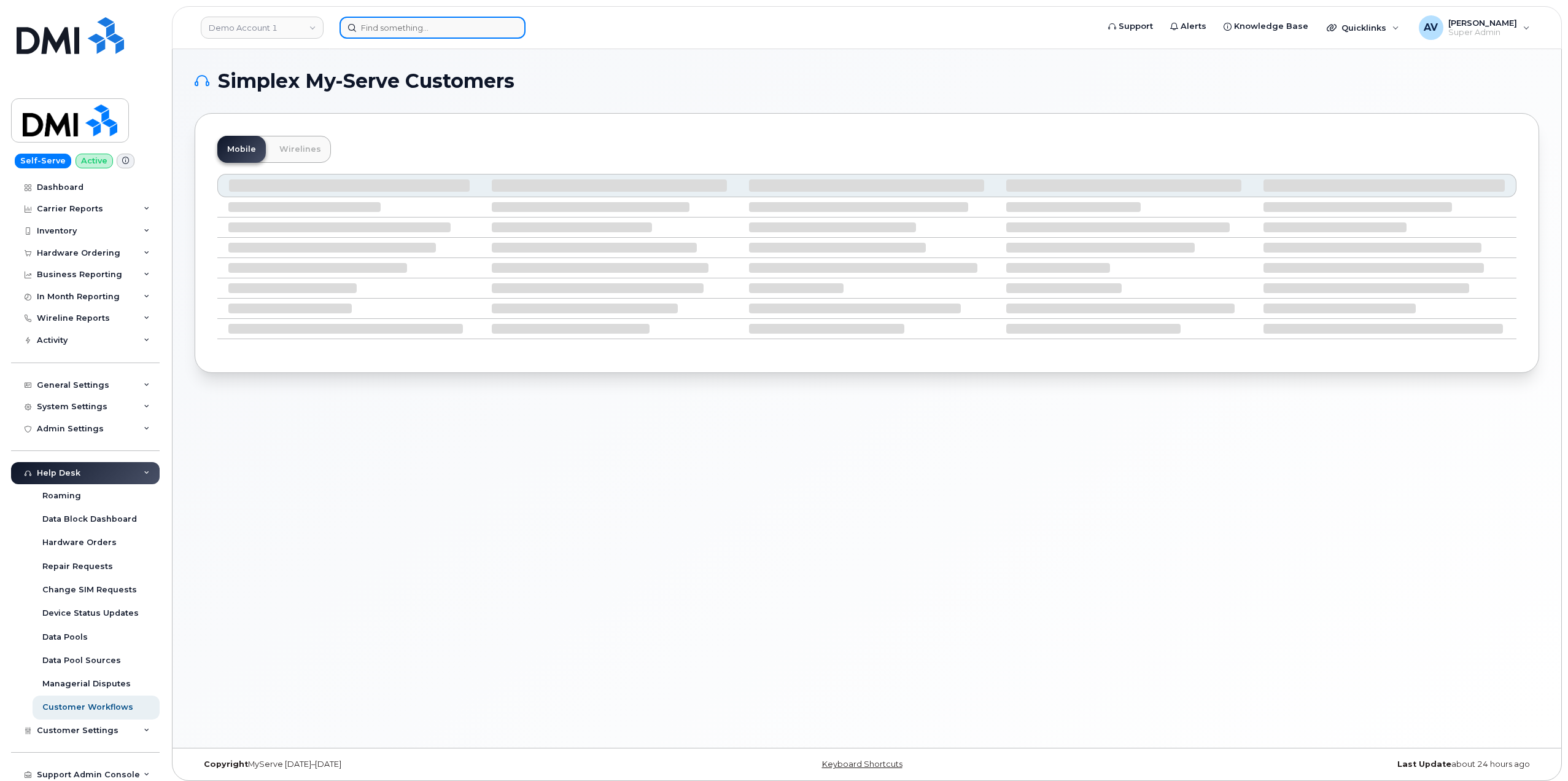
click at [457, 24] on input at bounding box center [432, 27] width 186 height 22
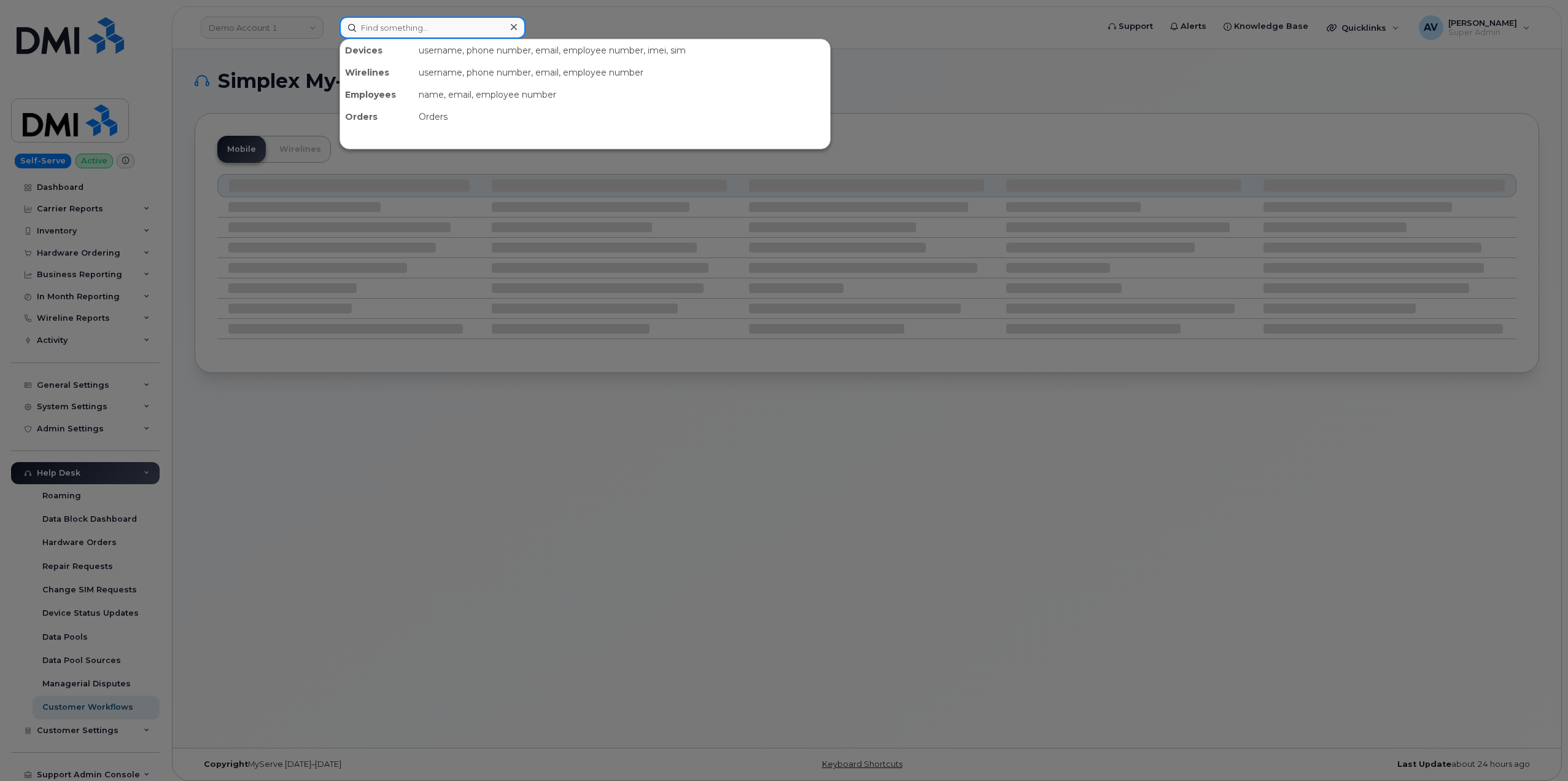
paste input "Carlos Rodriguez"
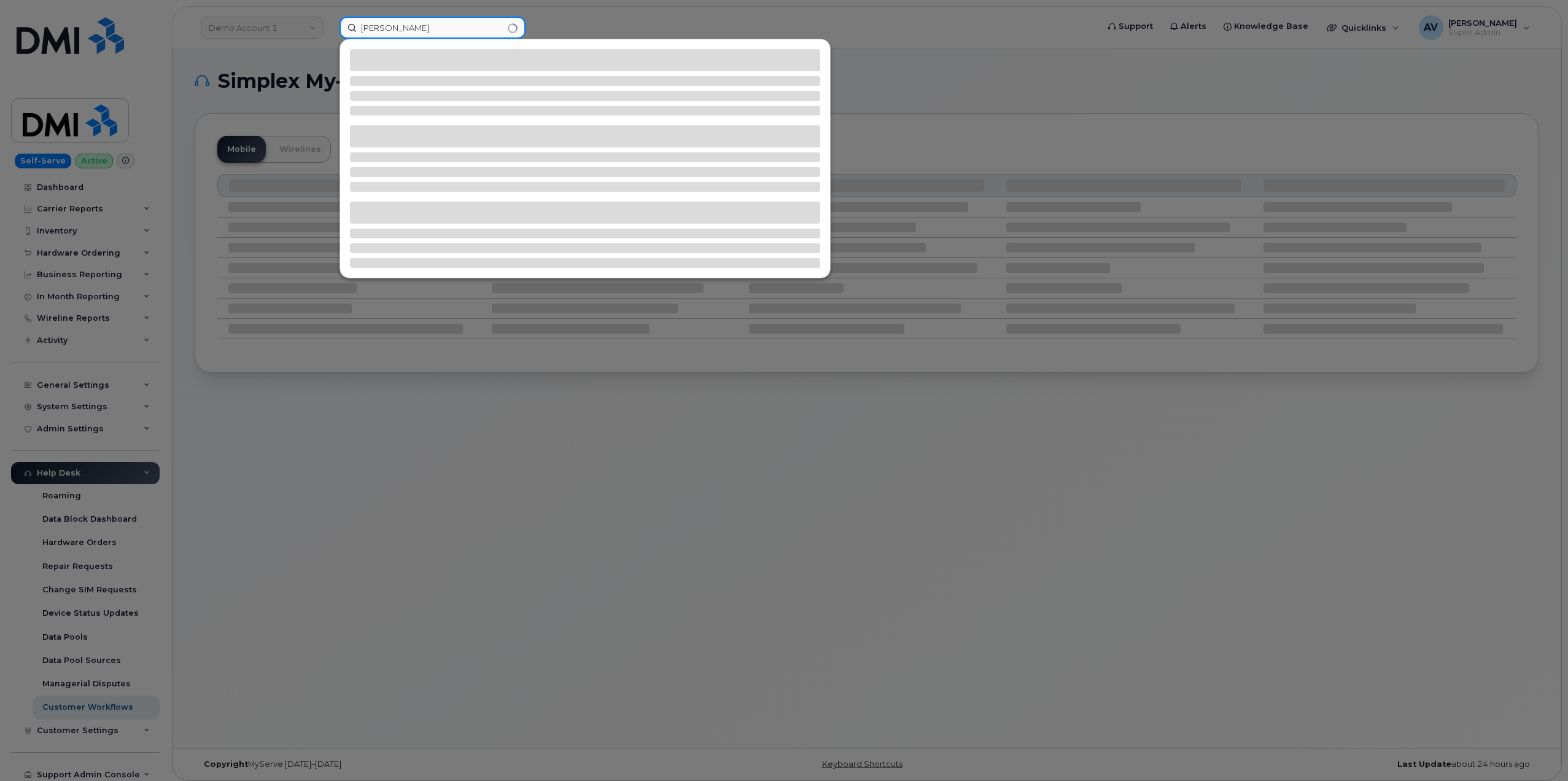
type input "Carlos Rodriguez"
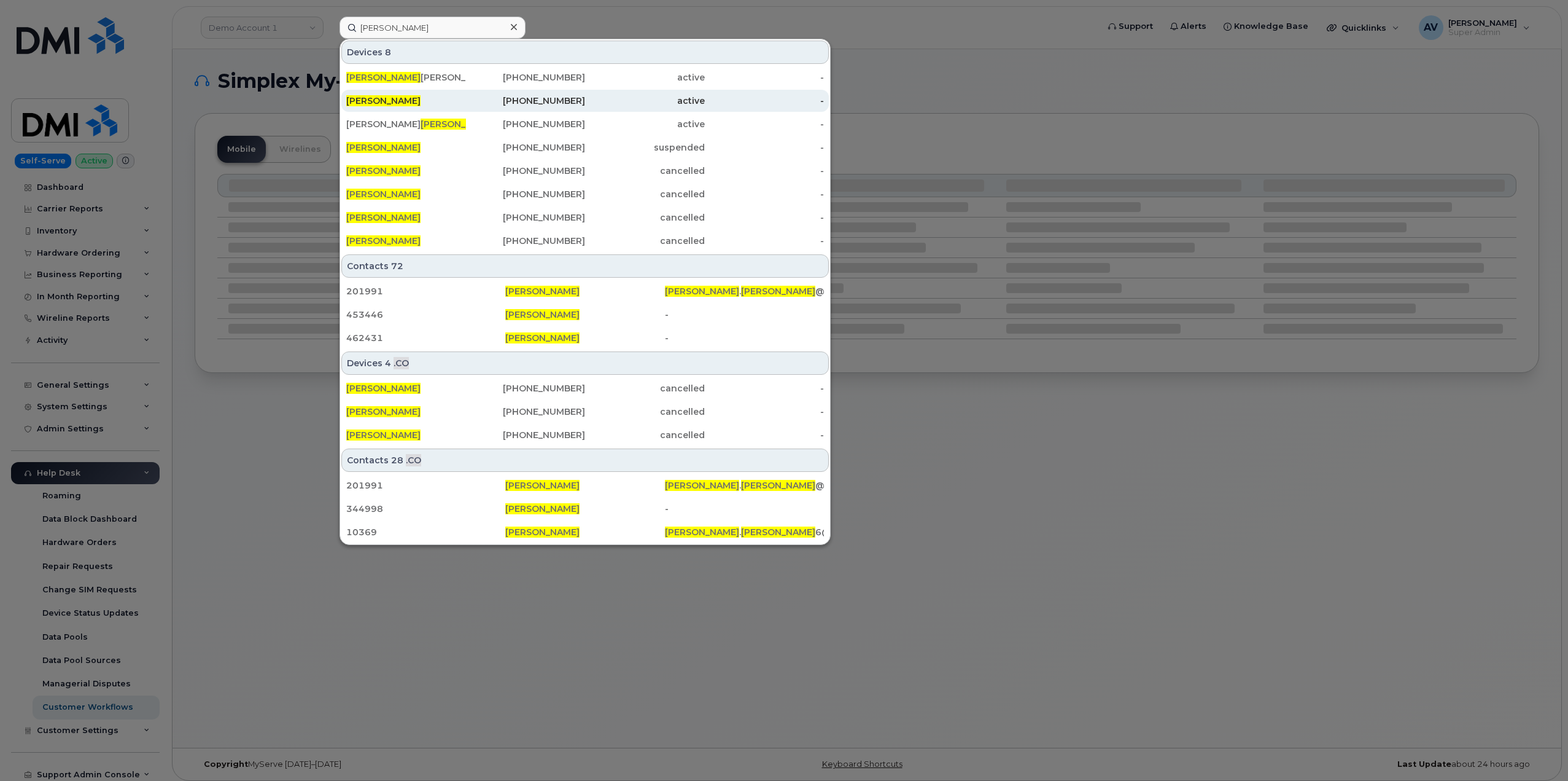
click at [495, 101] on div "346-848-5725" at bounding box center [526, 101] width 120 height 12
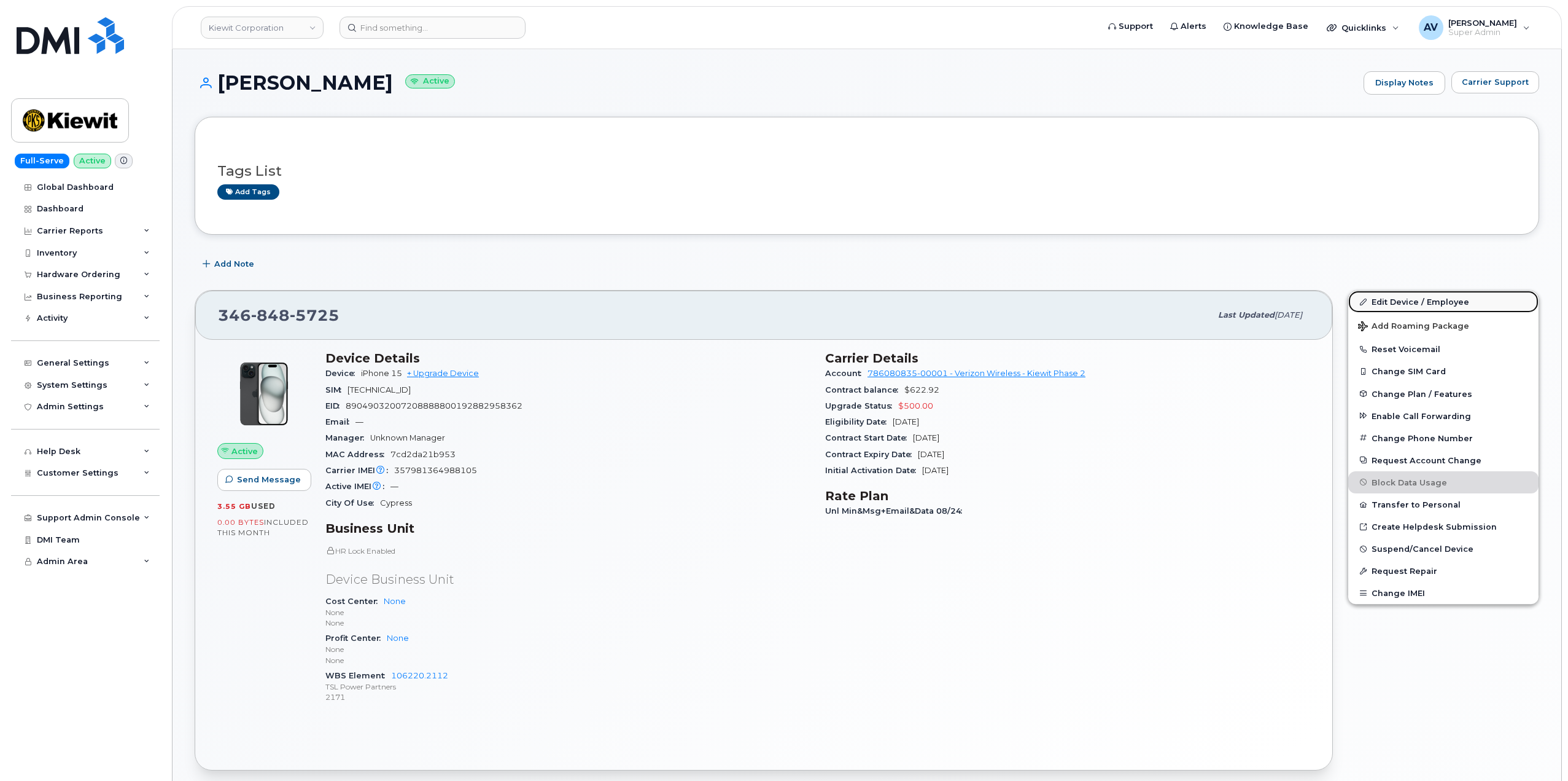
click at [1401, 303] on link "Edit Device / Employee" at bounding box center [1443, 301] width 191 height 22
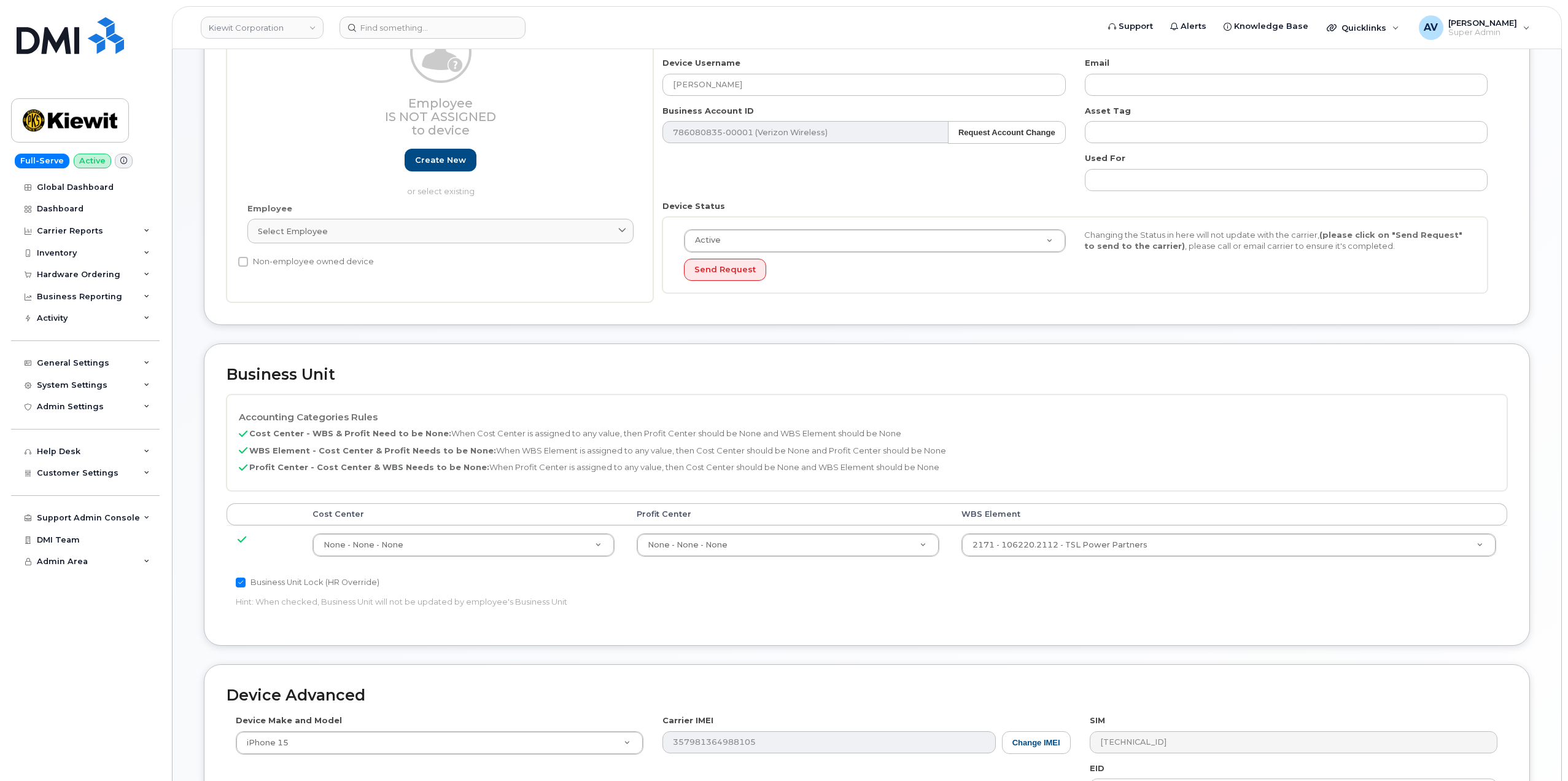
scroll to position [307, 0]
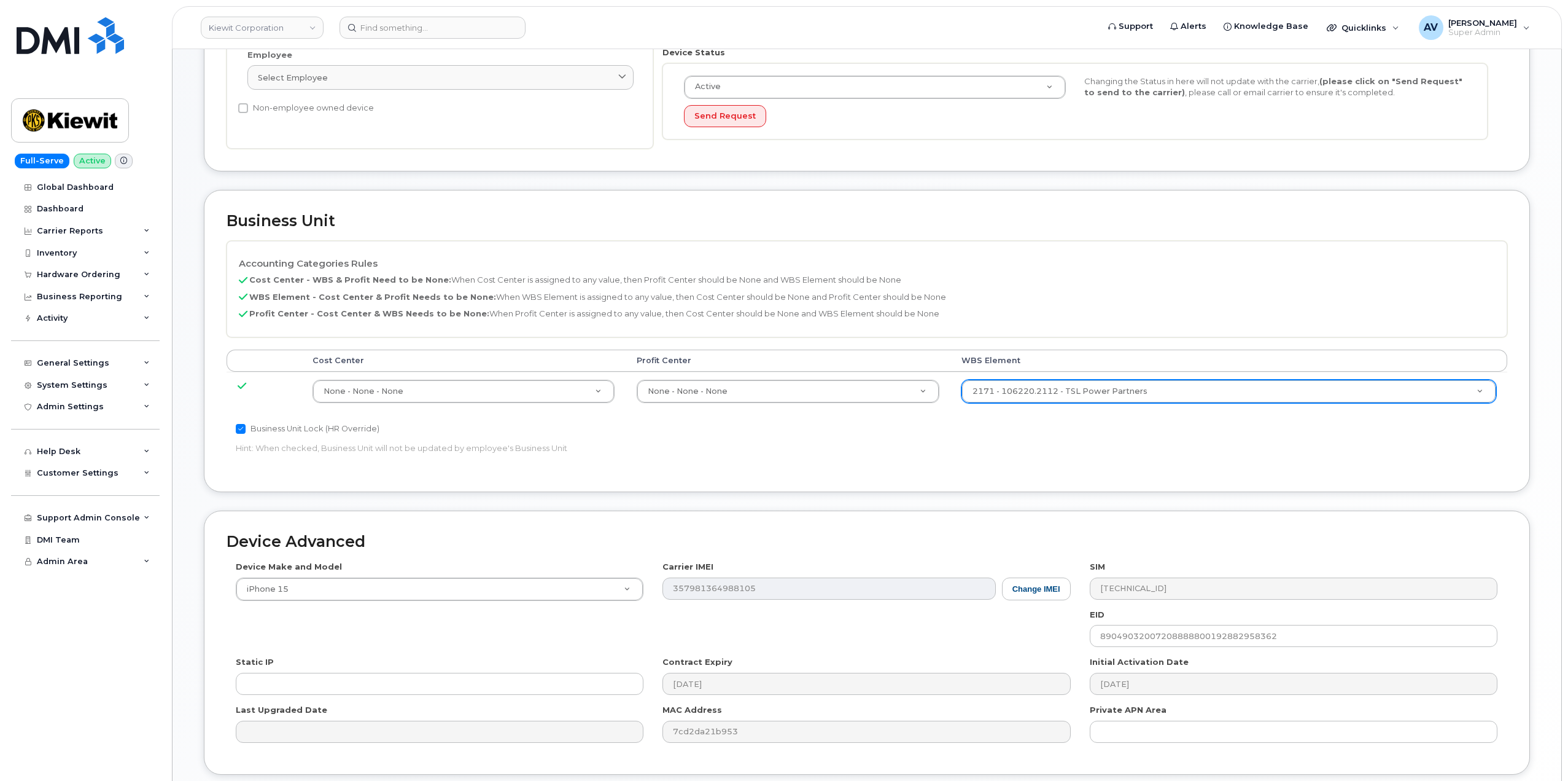
click at [1152, 380] on td "2171 - 106220.2112 - TSL Power Partners 33915203" at bounding box center [1229, 390] width 557 height 39
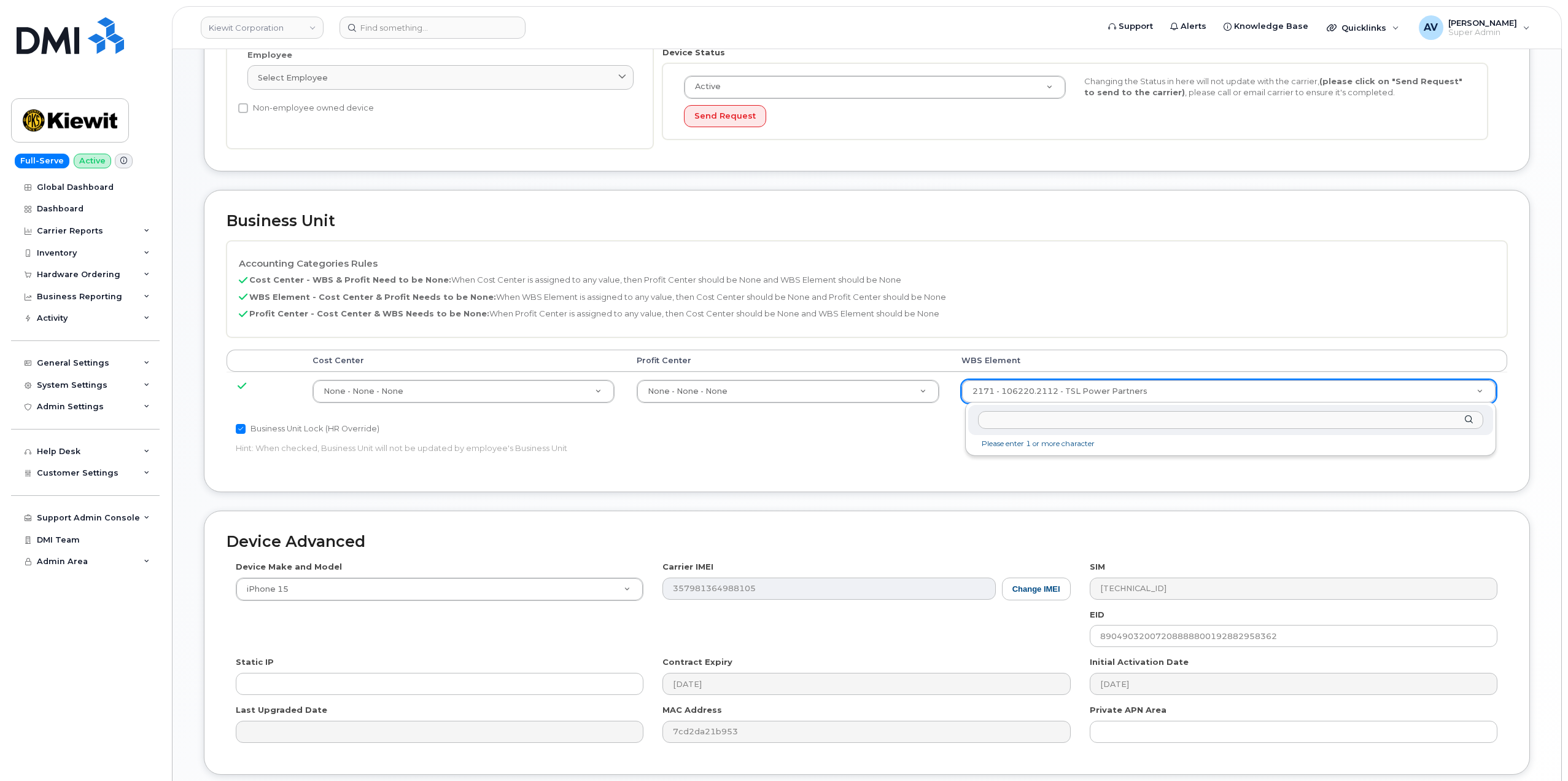
click at [1182, 414] on input "text" at bounding box center [1230, 420] width 505 height 18
type input "106220.1757"
type input "33914844"
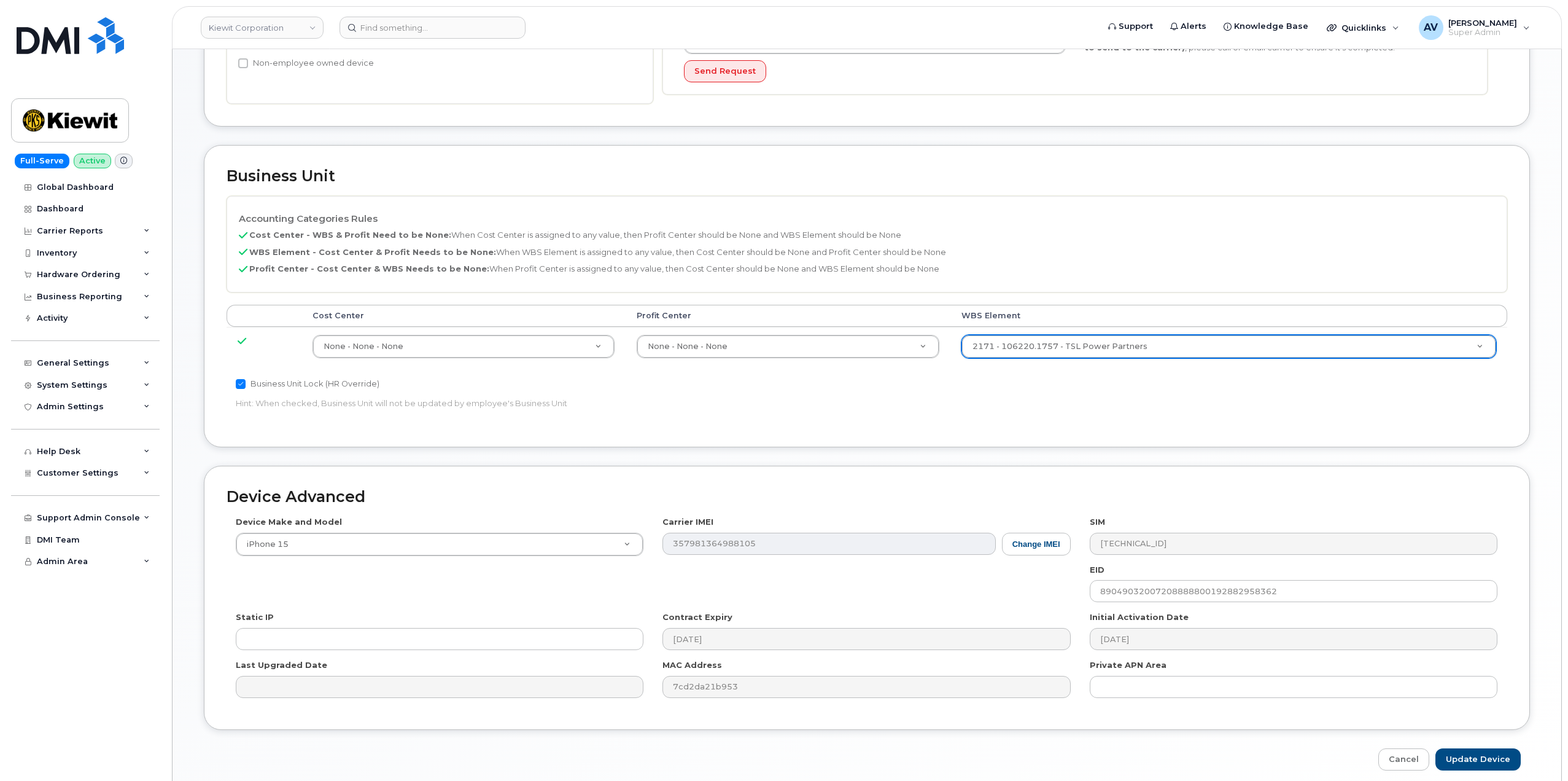
scroll to position [403, 0]
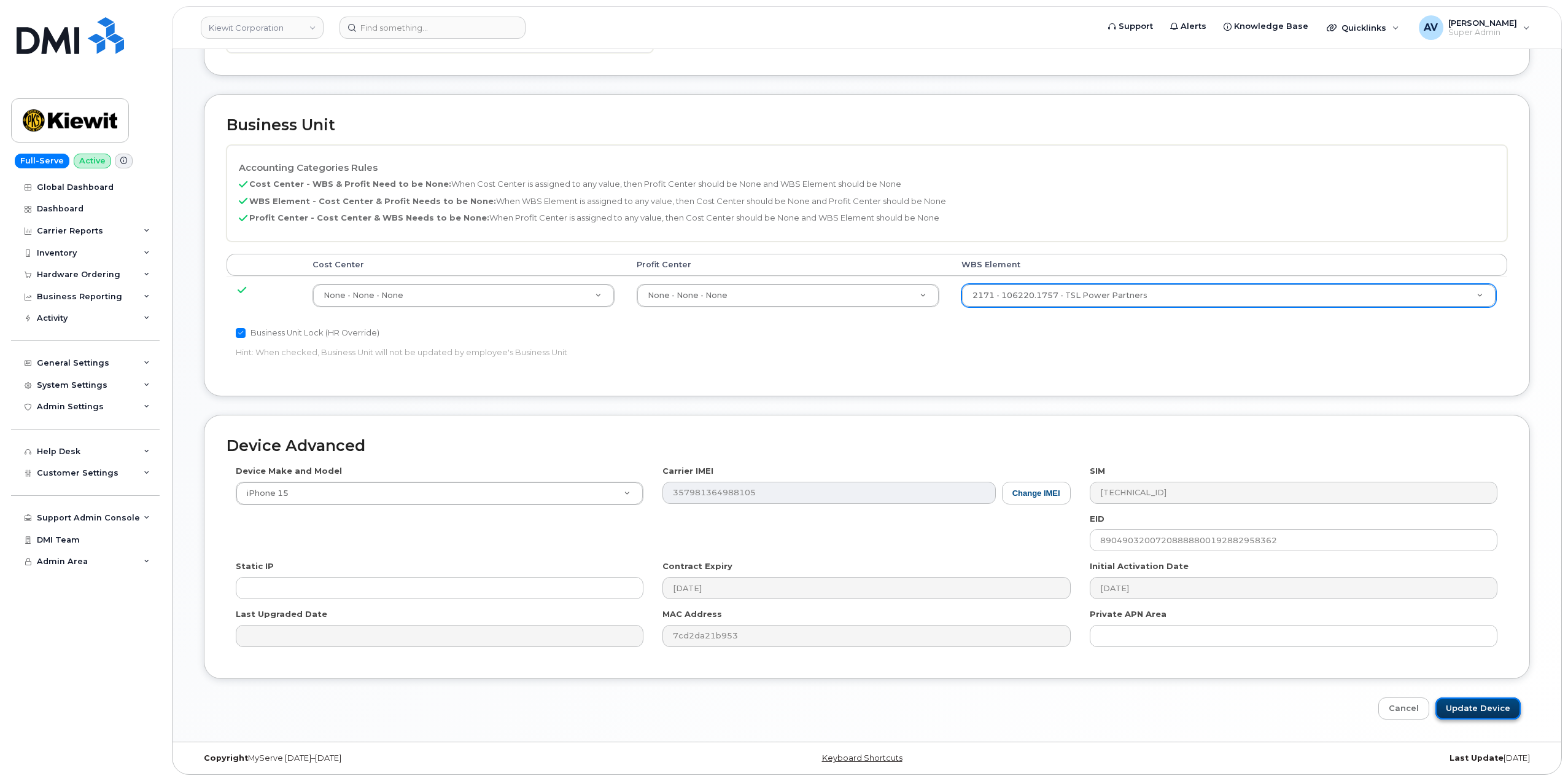
click at [1473, 707] on input "Update Device" at bounding box center [1477, 708] width 85 height 23
type input "Saving..."
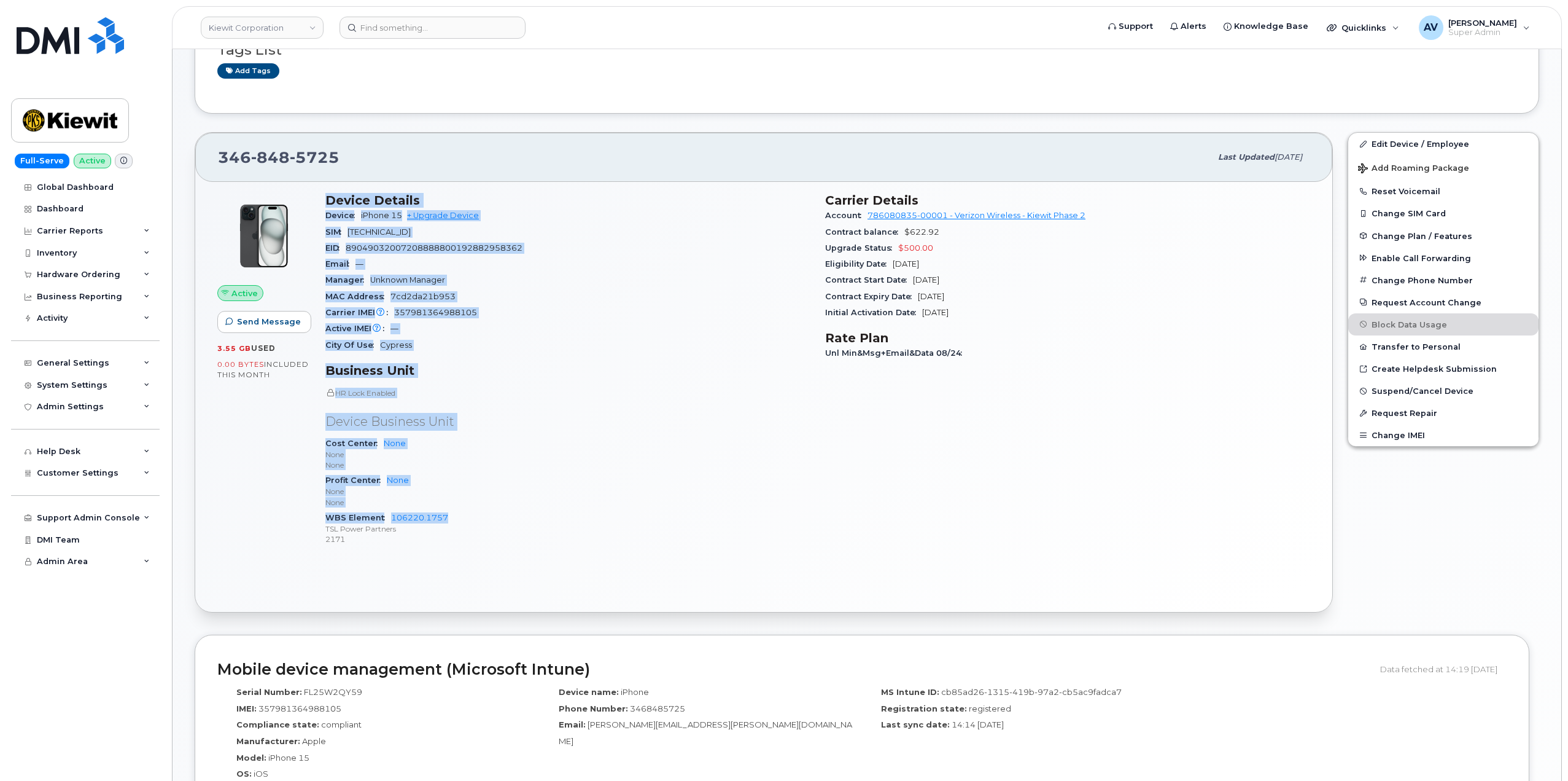
scroll to position [184, 0]
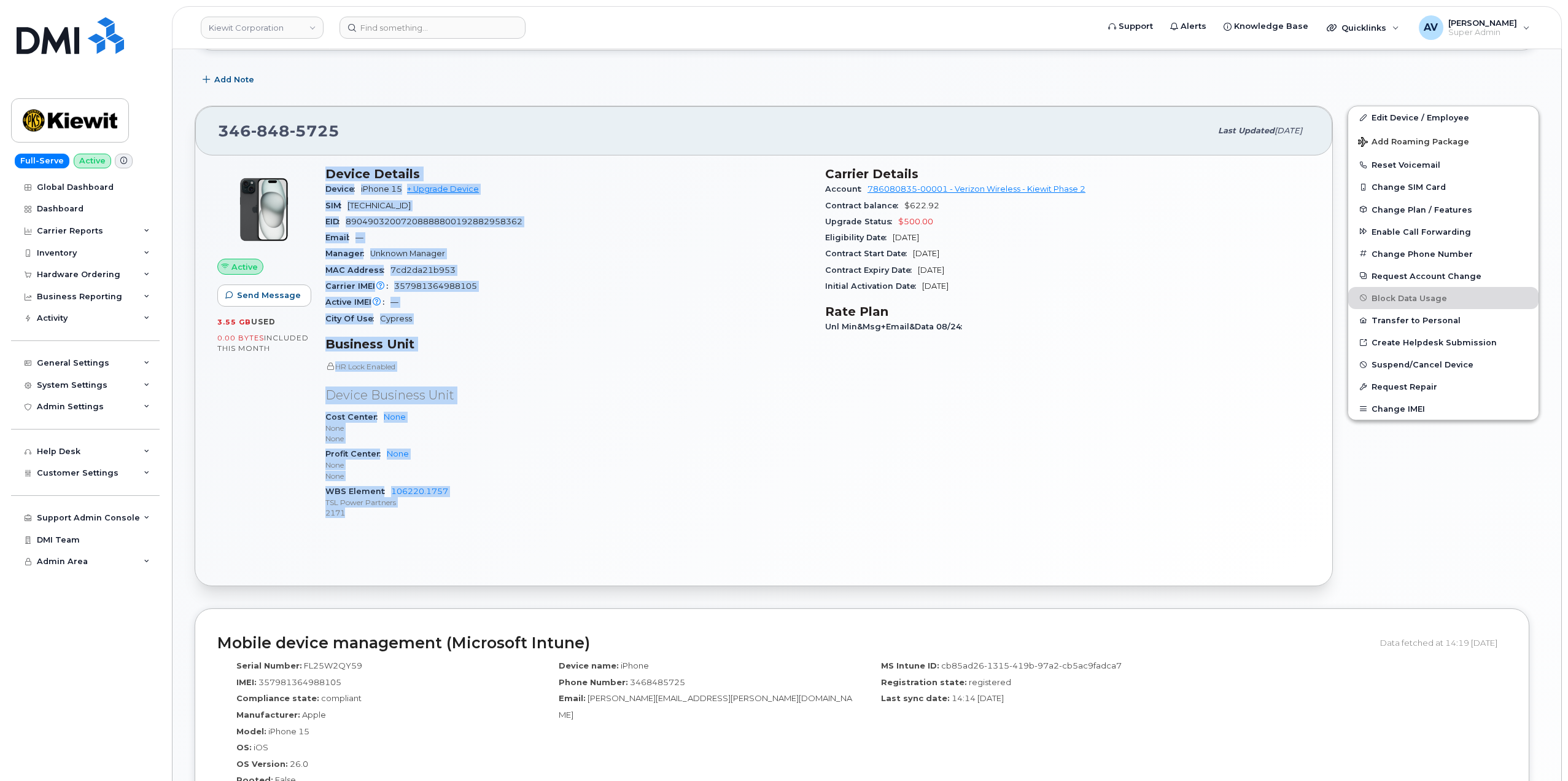
drag, startPoint x: 320, startPoint y: 319, endPoint x: 473, endPoint y: 516, distance: 249.4
click at [473, 516] on div "Device Details Device iPhone 15 + Upgrade Device SIM 89148000010994666147 EID 8…" at bounding box center [568, 348] width 500 height 378
copy div "Device Details Device iPhone 15 + Upgrade Device SIM 89148000010994666147 EID 8…"
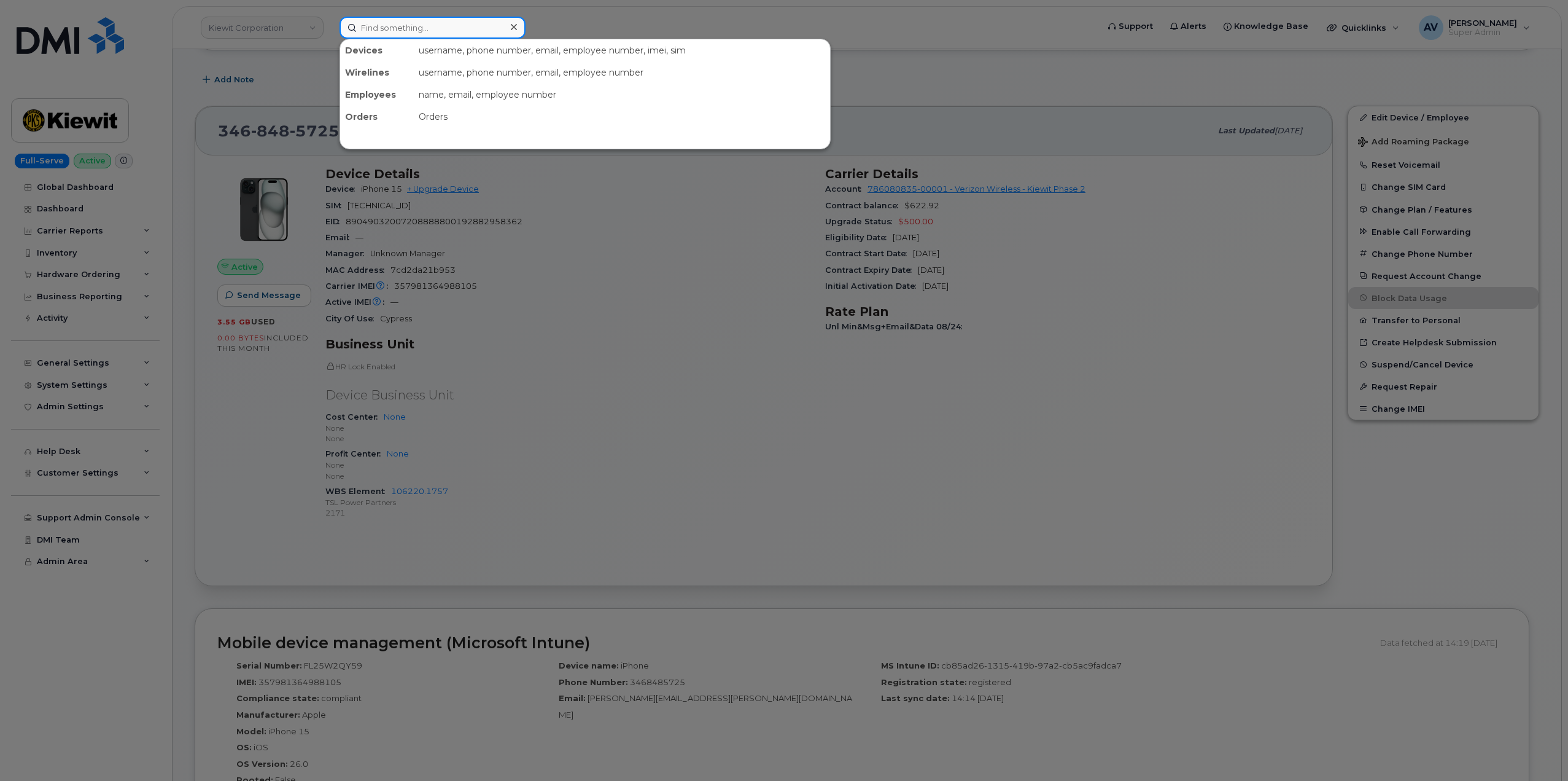
click at [492, 32] on input at bounding box center [432, 27] width 186 height 22
paste input "[PERSON_NAME]"
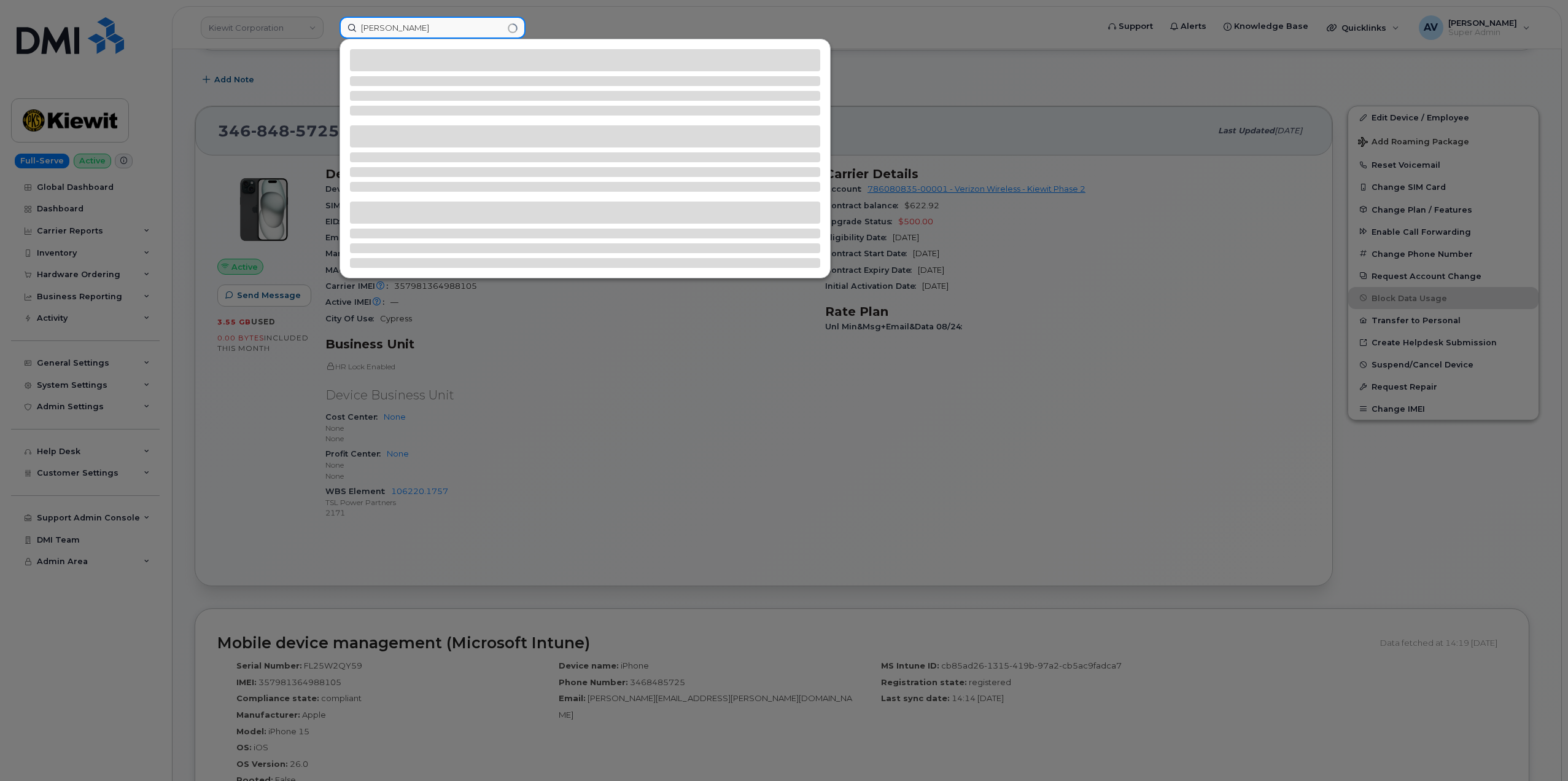
type input "[PERSON_NAME]"
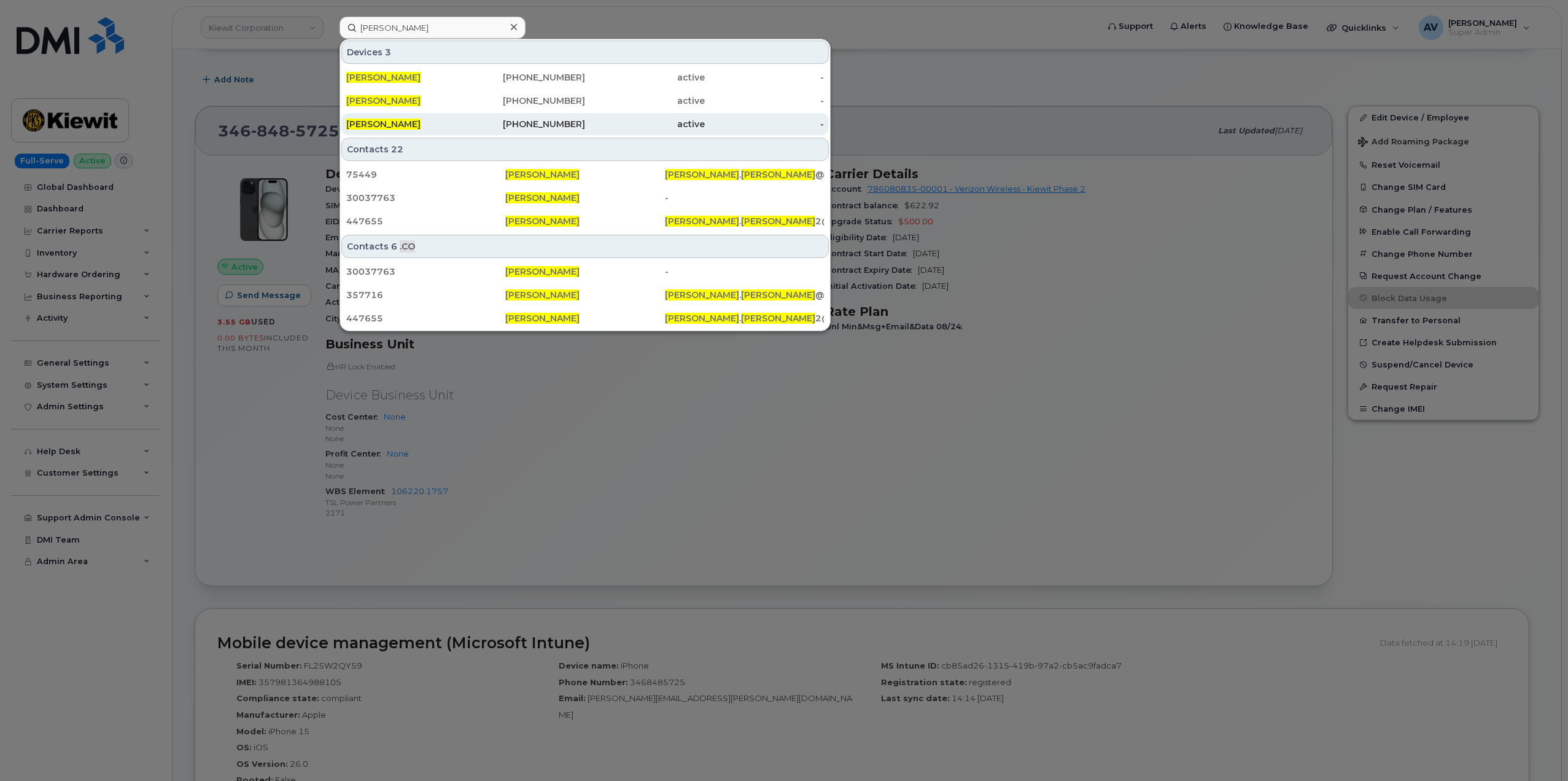
click at [466, 125] on div "253-212-7826" at bounding box center [526, 124] width 120 height 12
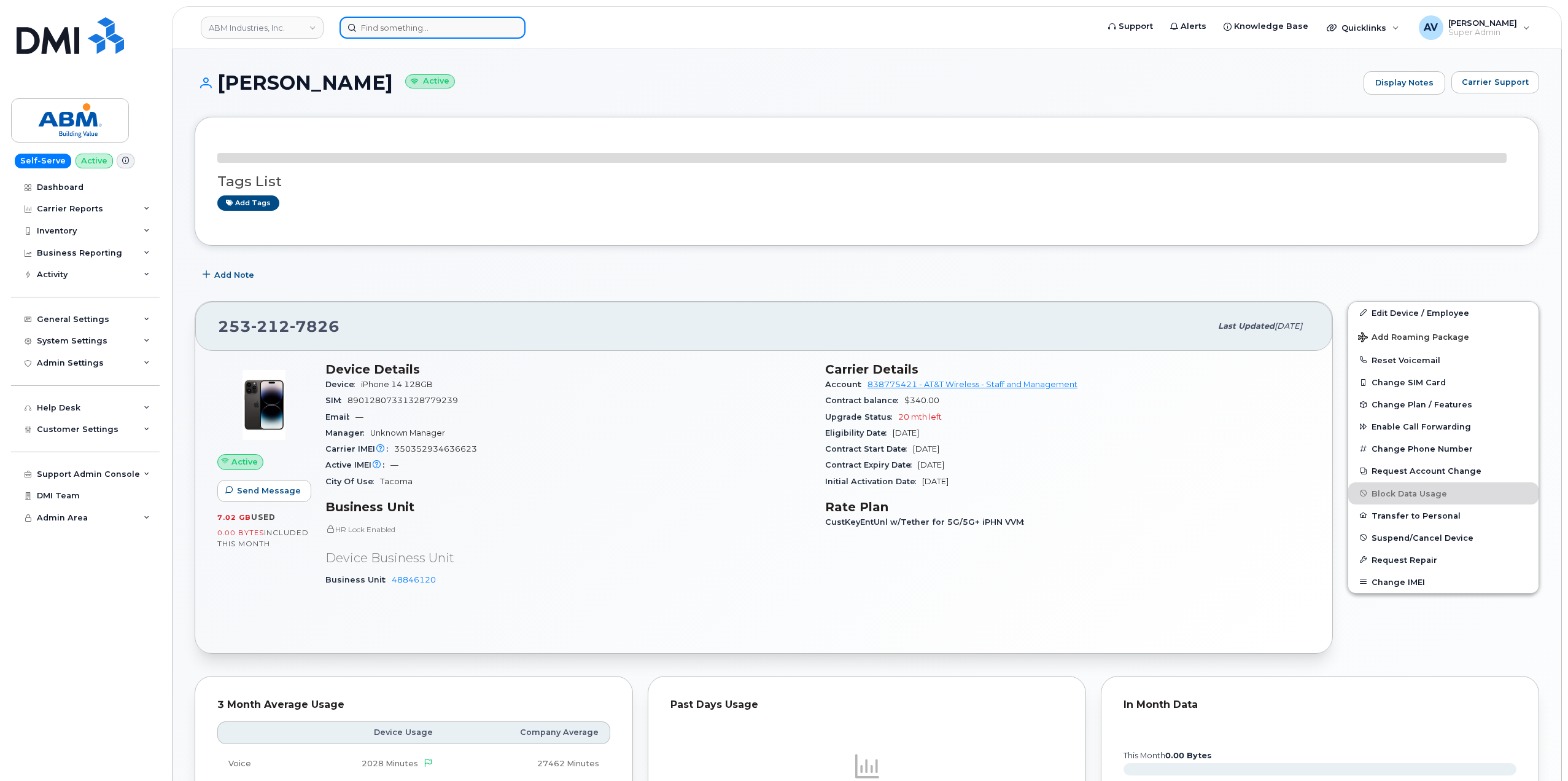
click at [457, 26] on input at bounding box center [432, 27] width 186 height 22
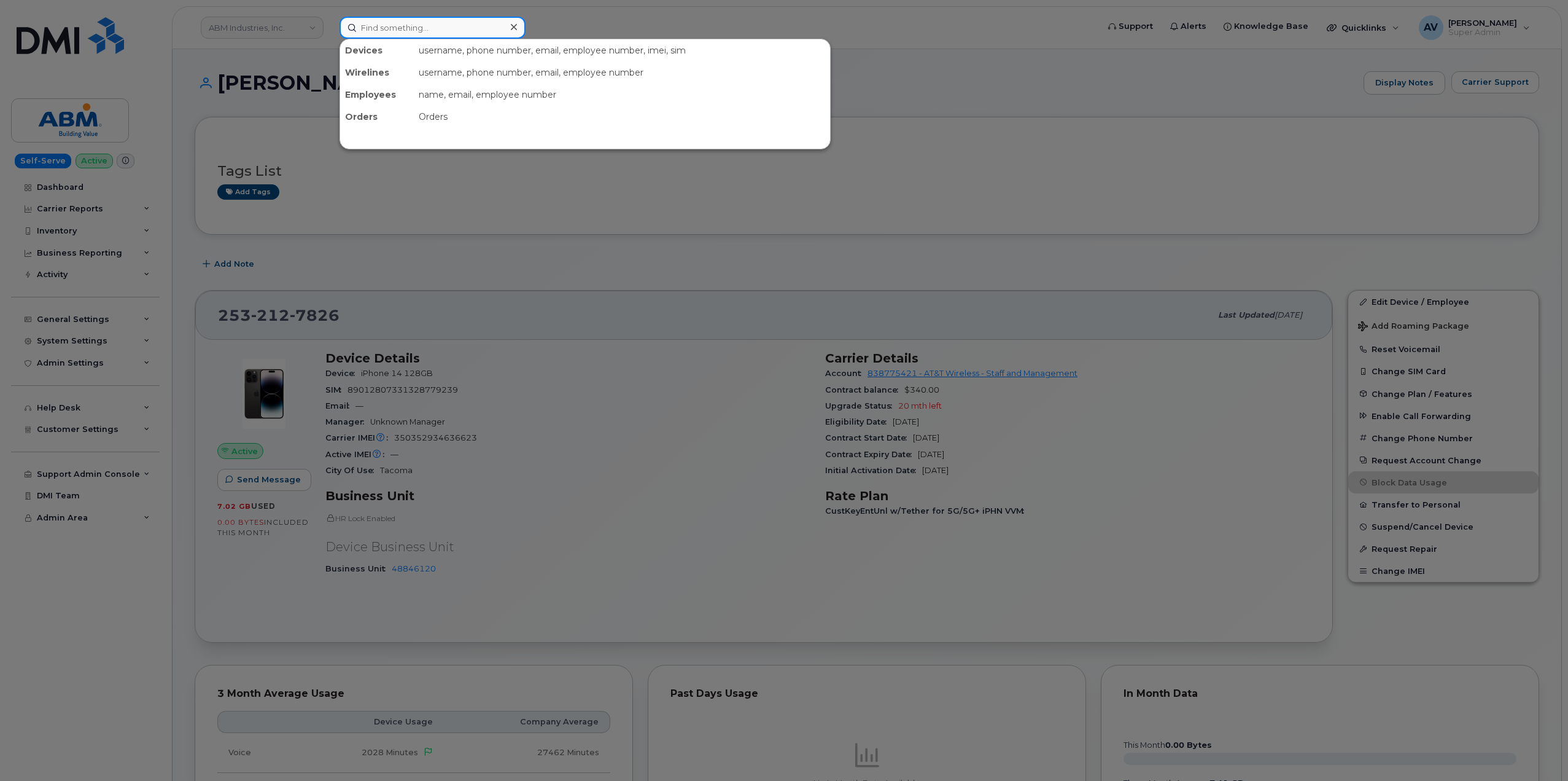
paste input "[PERSON_NAME]"
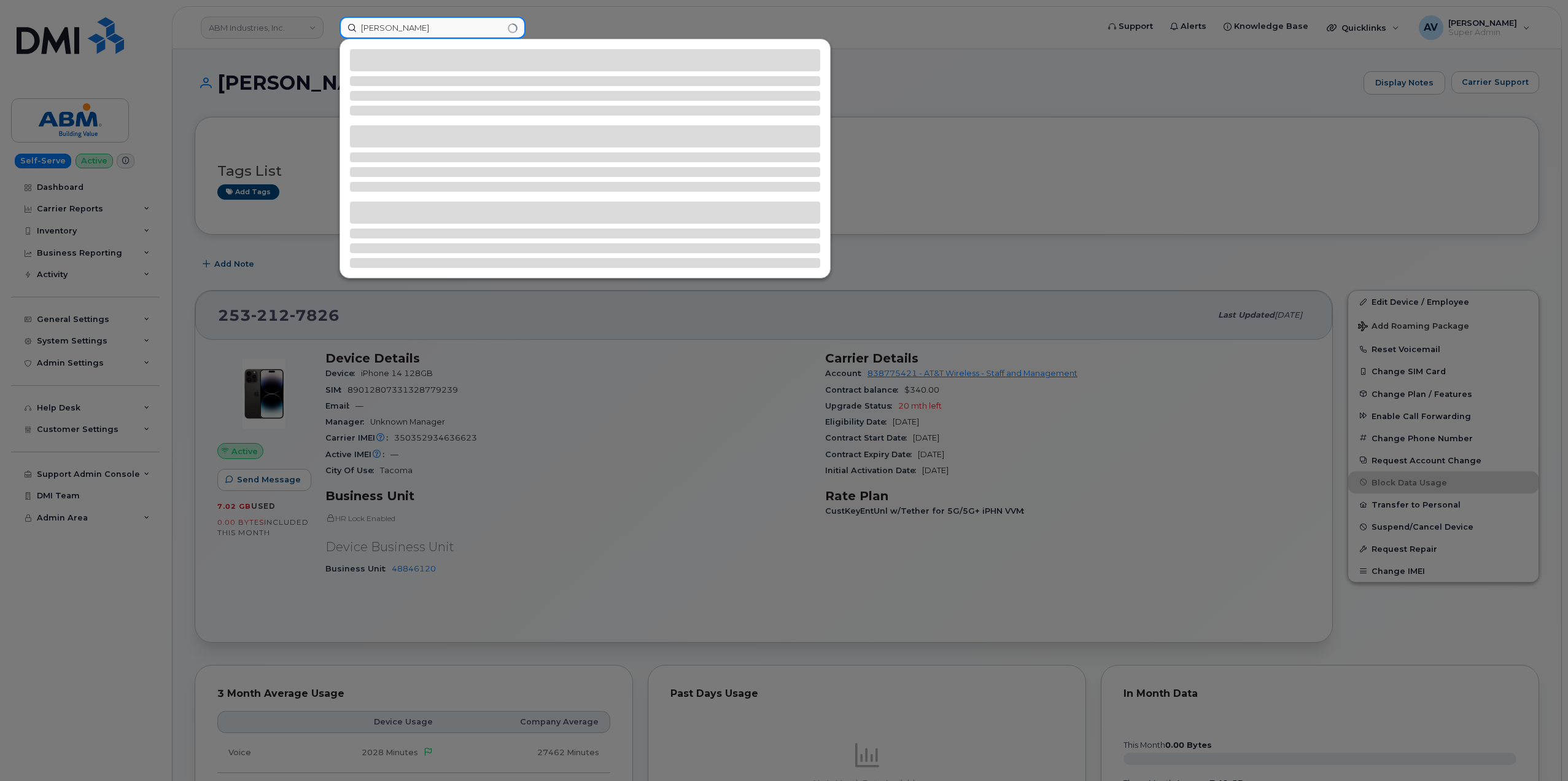
type input "[PERSON_NAME]"
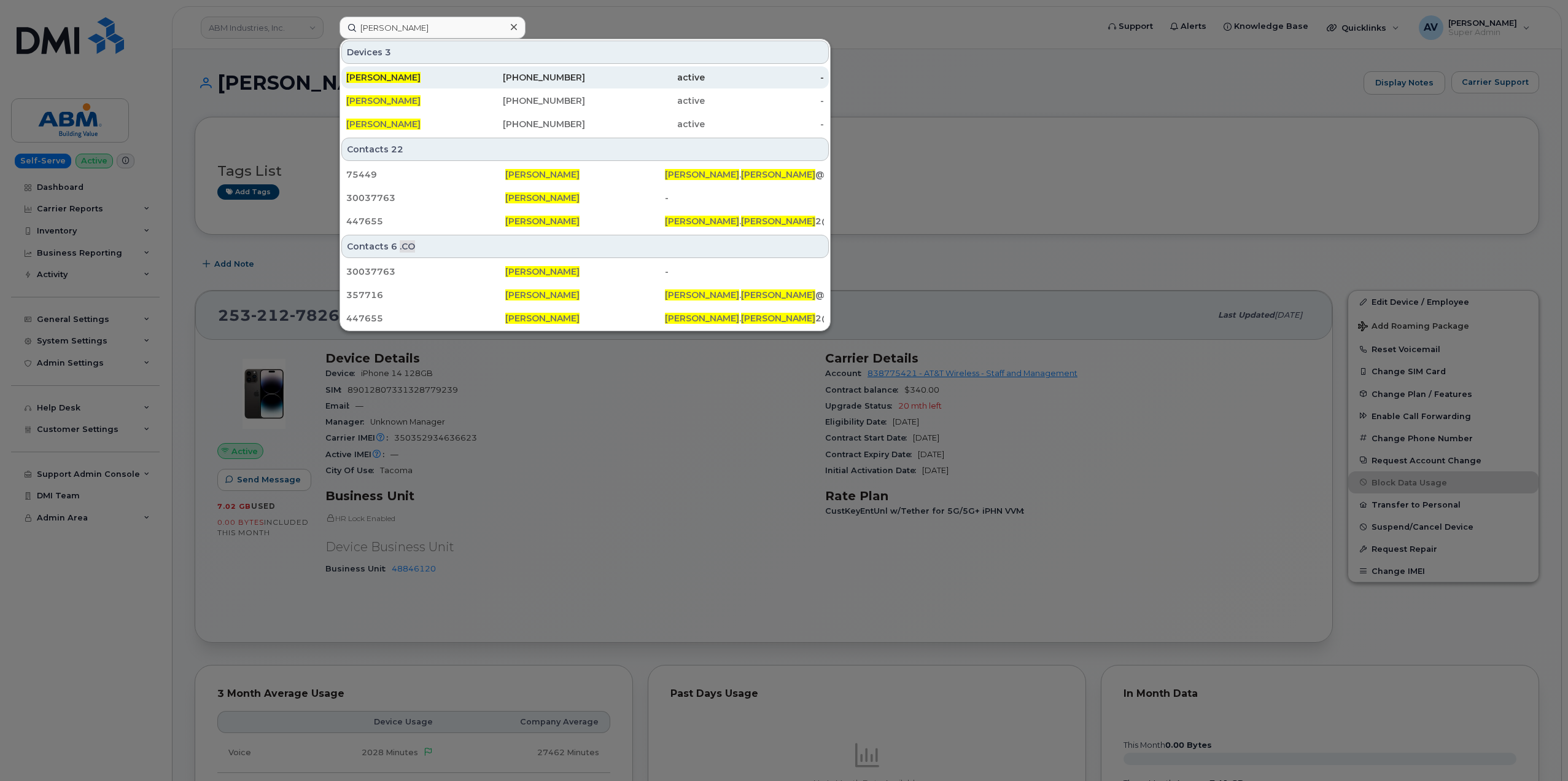
click at [508, 79] on div "201-723-9038" at bounding box center [526, 77] width 120 height 12
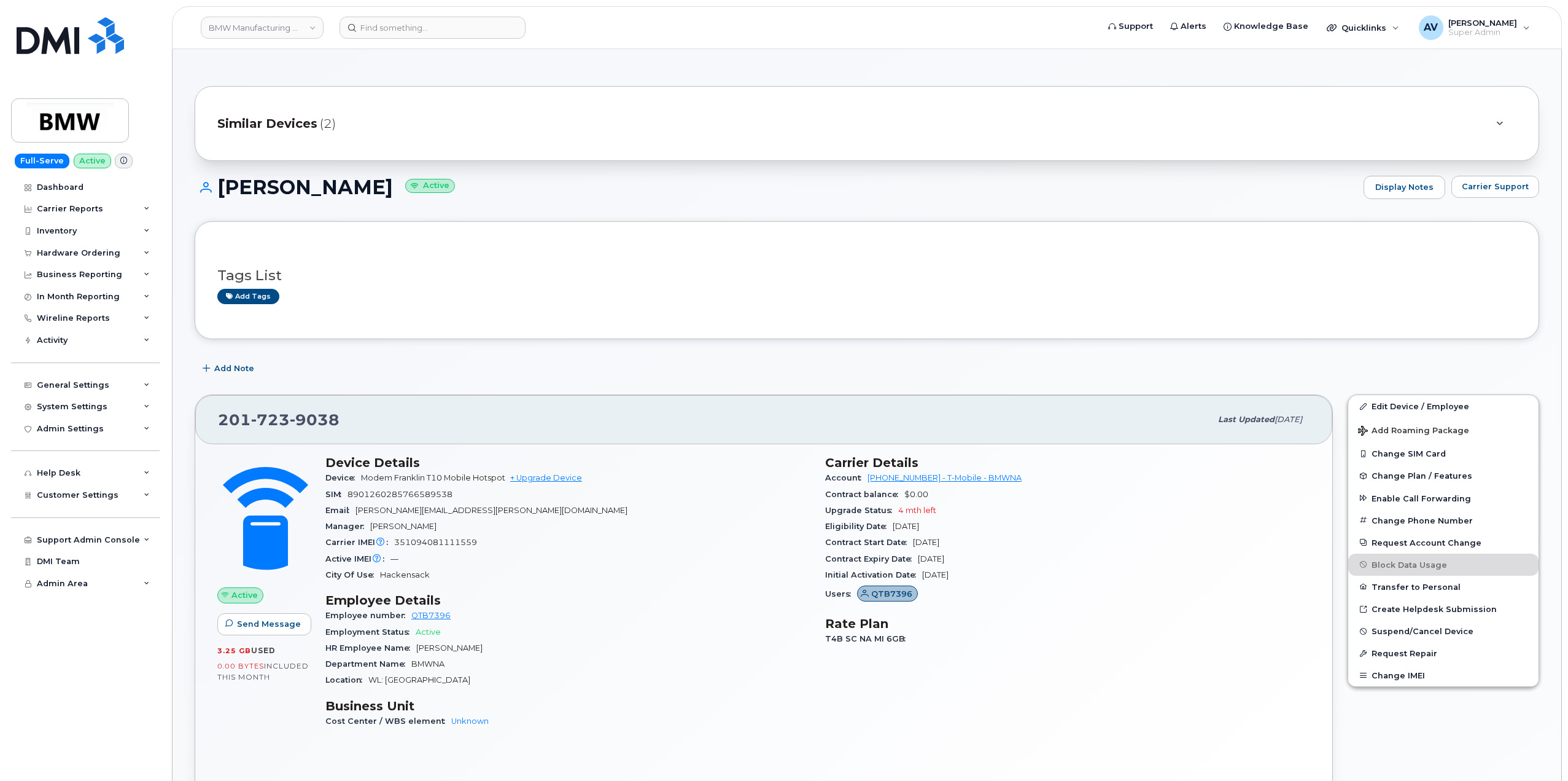
click at [309, 126] on span "Similar Devices" at bounding box center [267, 124] width 100 height 18
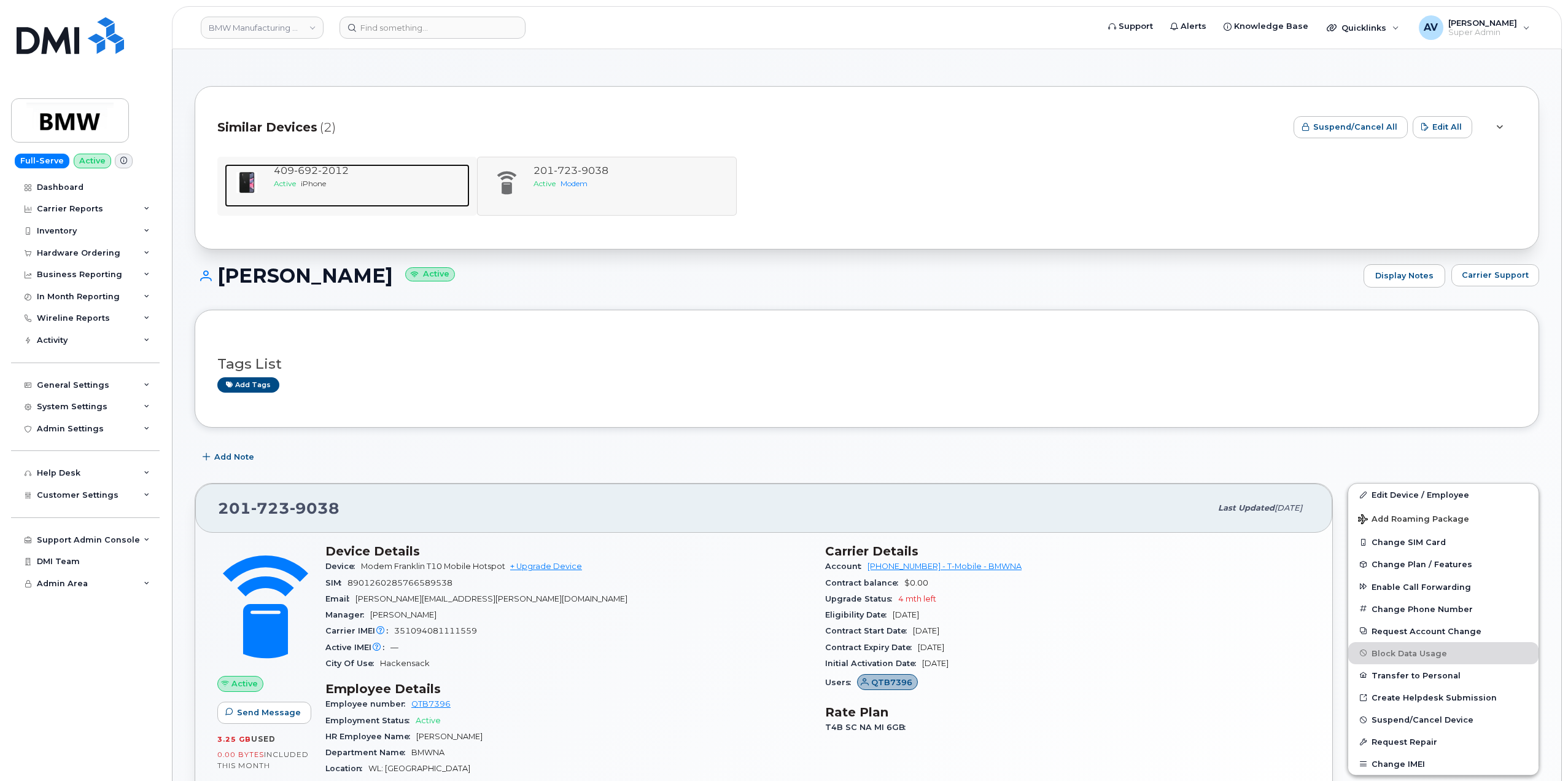
click at [335, 175] on span "2012" at bounding box center [333, 170] width 31 height 12
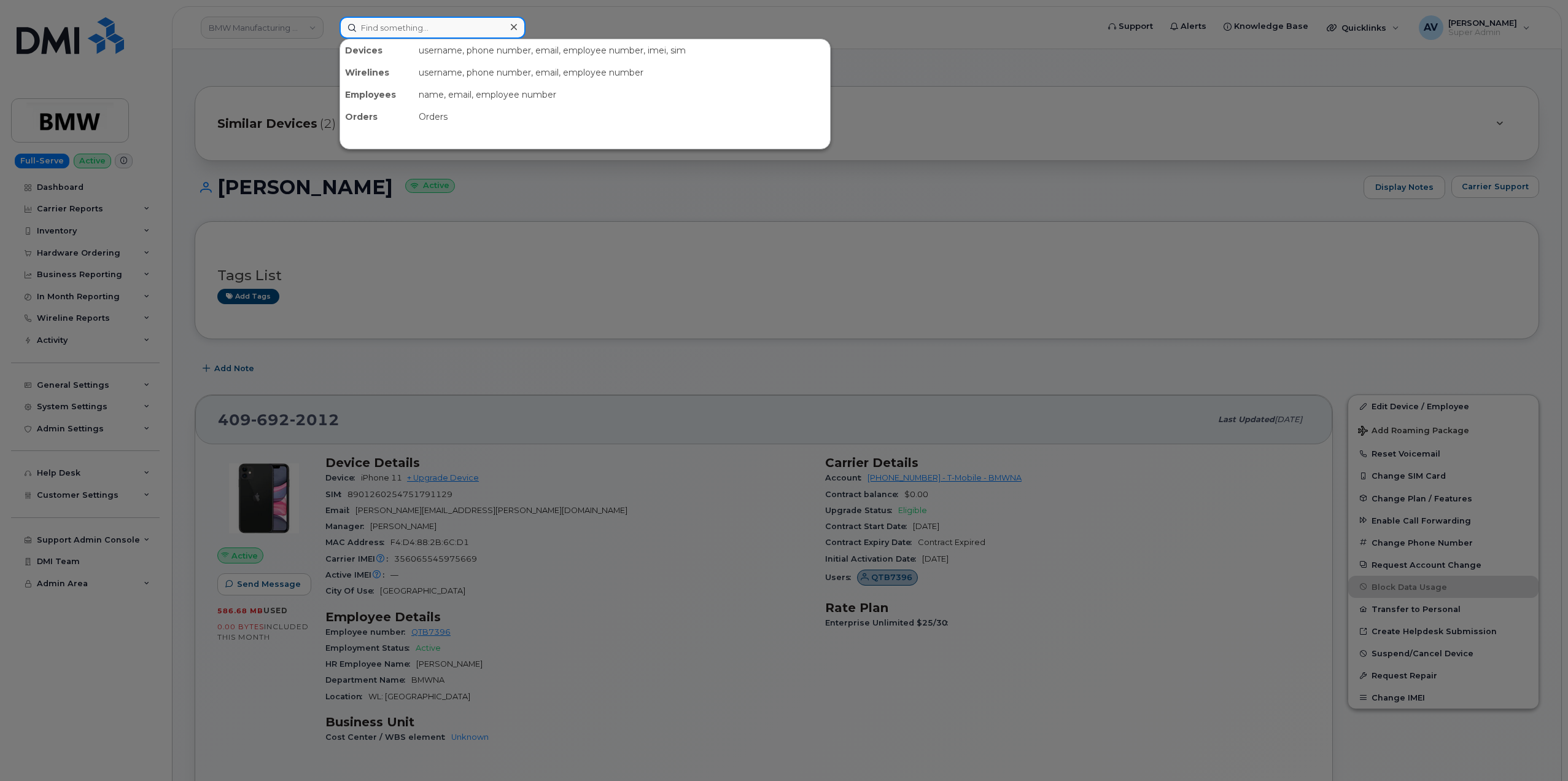
click at [466, 28] on input at bounding box center [432, 27] width 186 height 22
paste input "[PERSON_NAME]"
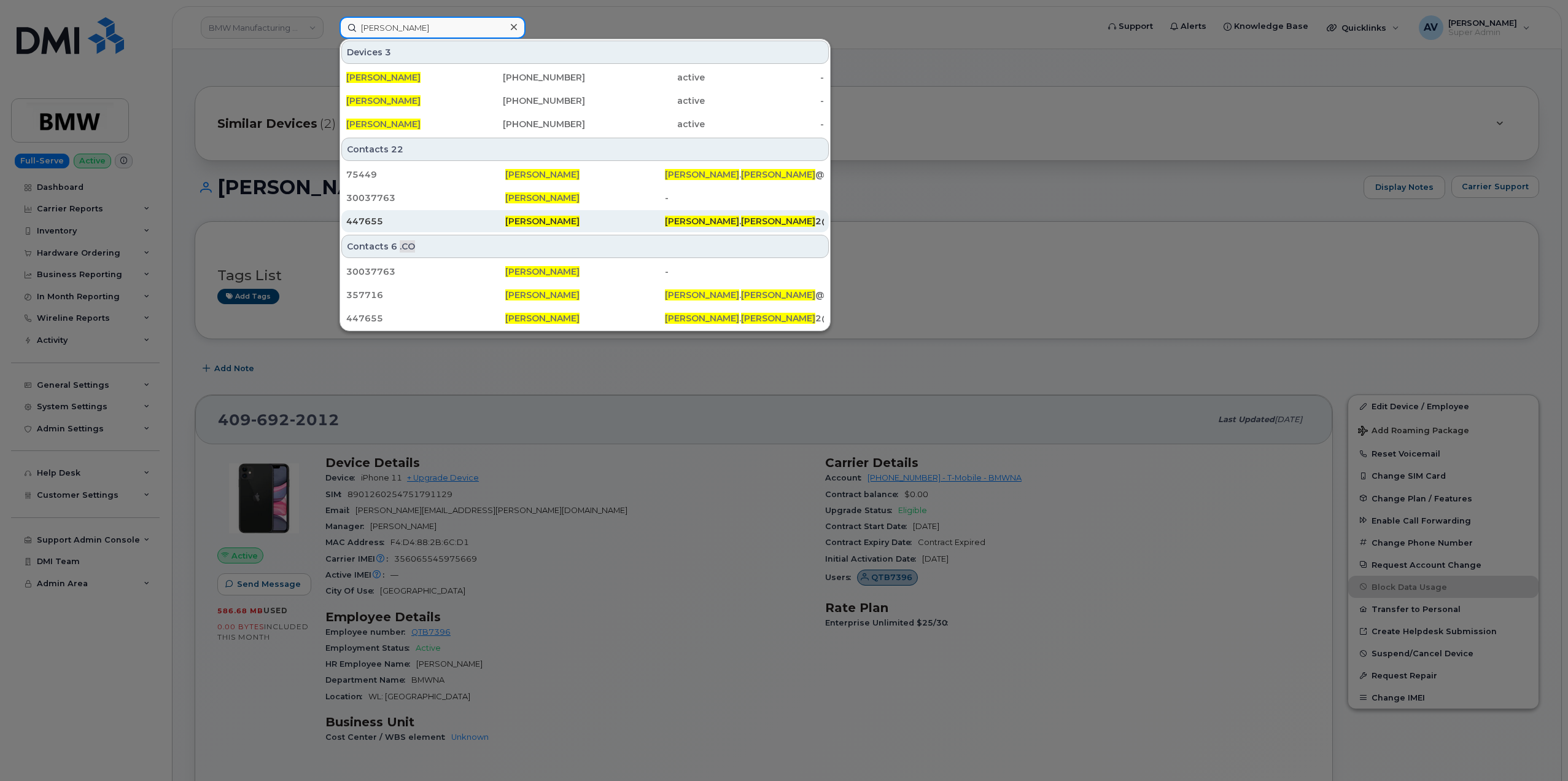
type input "[PERSON_NAME]"
click at [508, 218] on span "[PERSON_NAME]" at bounding box center [542, 220] width 74 height 11
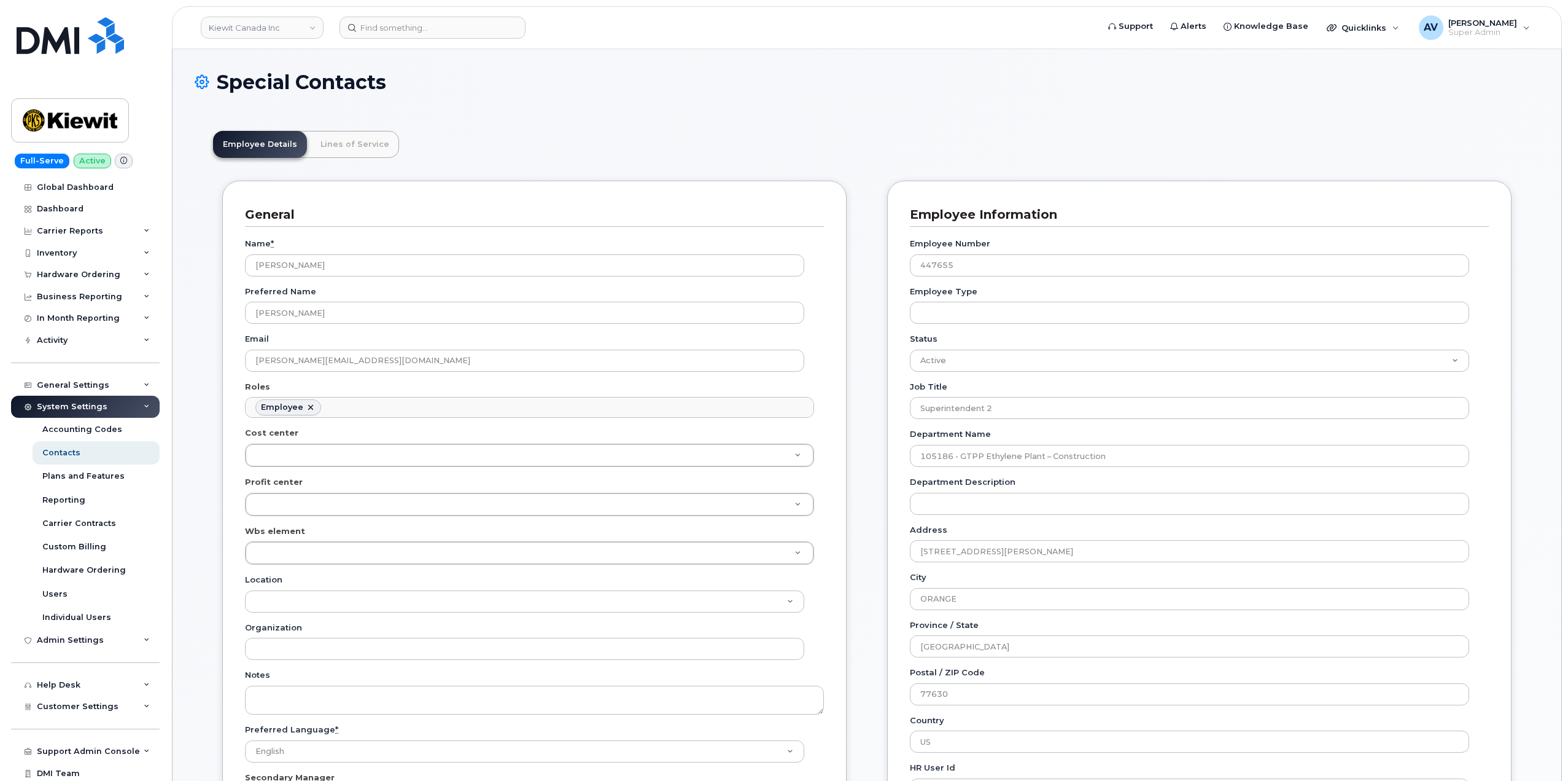
scroll to position [36, 0]
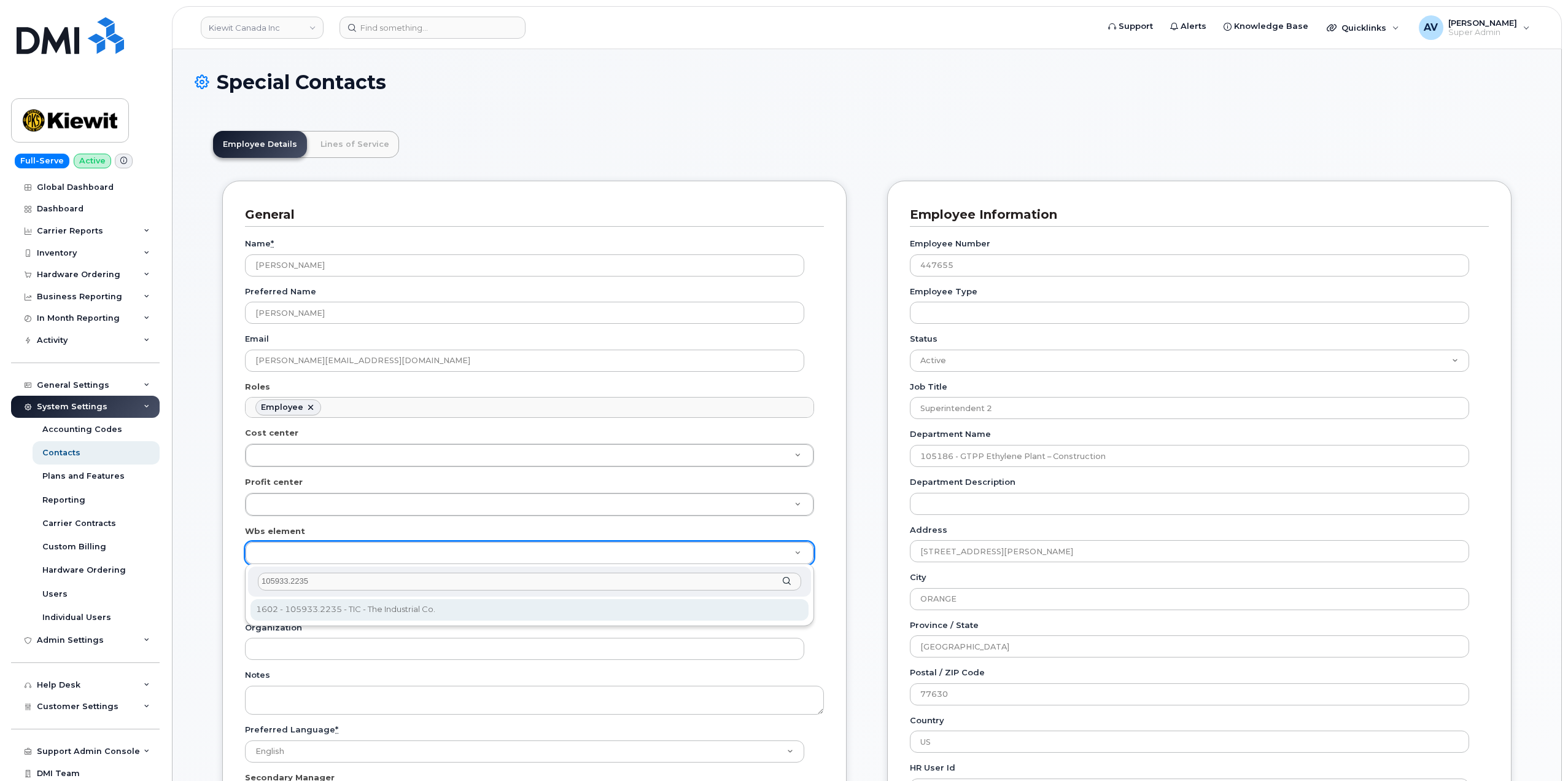
type input "105933.2235"
type input "29297856"
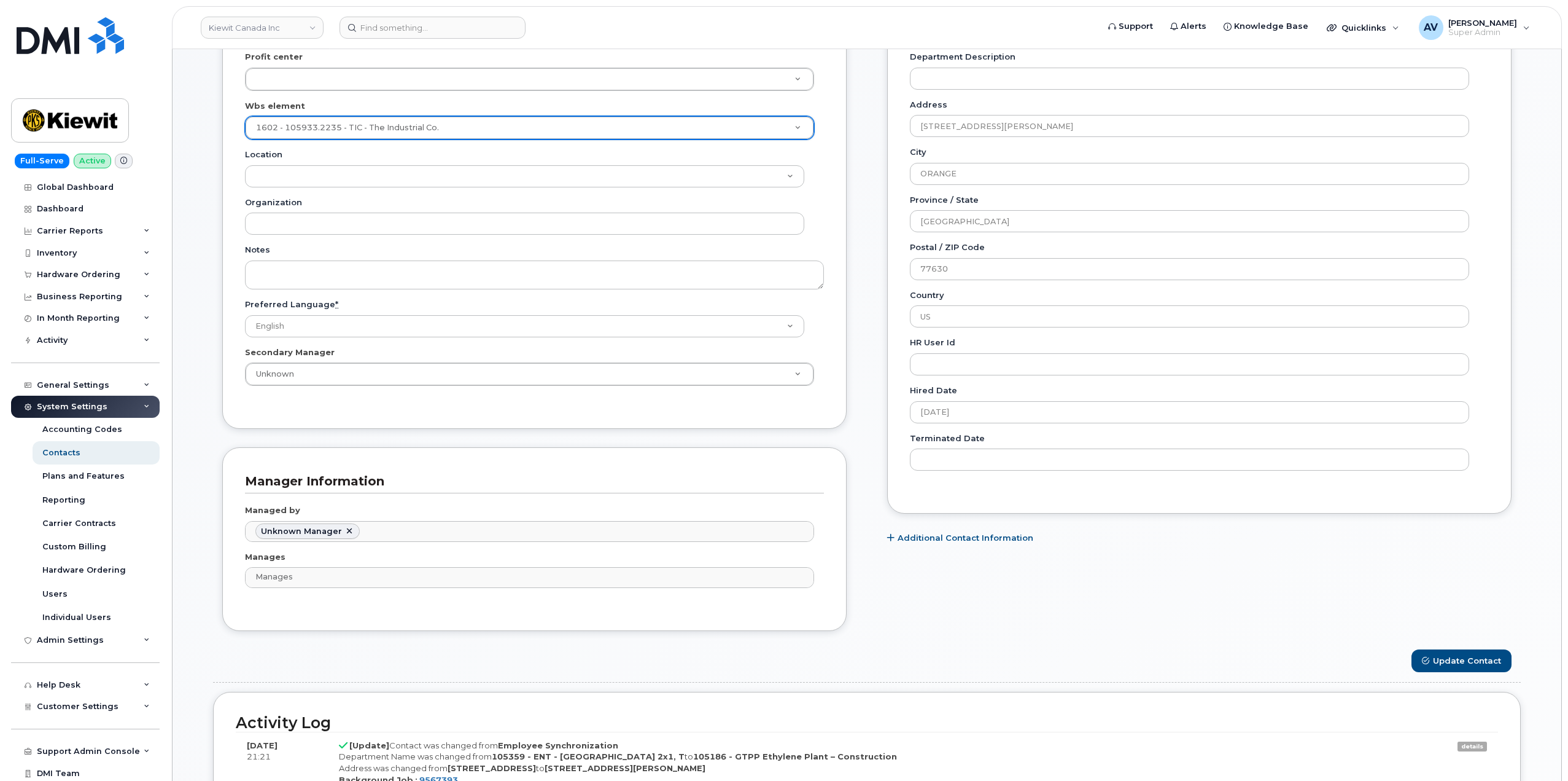
scroll to position [491, 0]
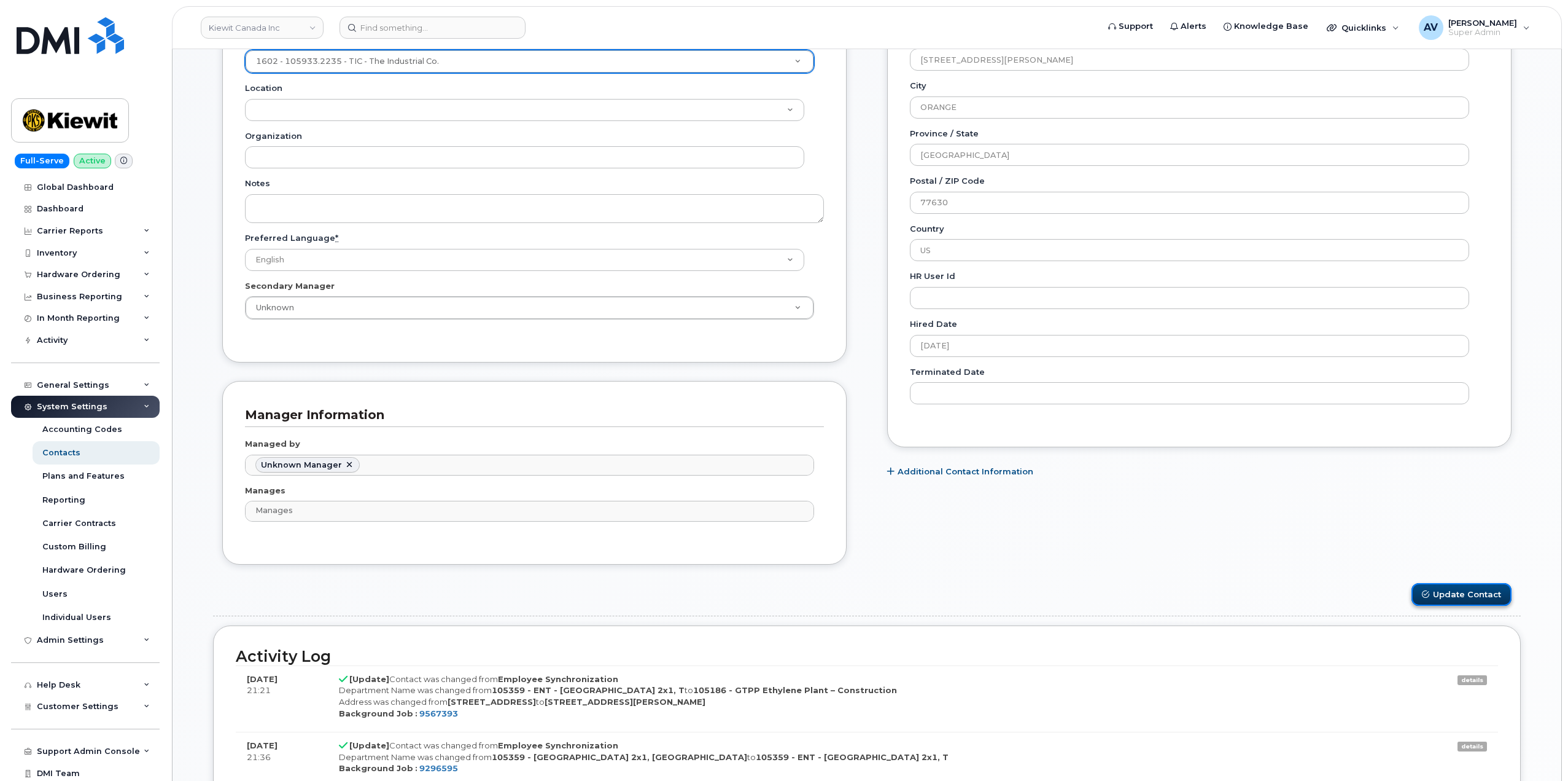
click at [1448, 596] on button "Update Contact" at bounding box center [1461, 594] width 100 height 23
